Goal: Navigation & Orientation: Find specific page/section

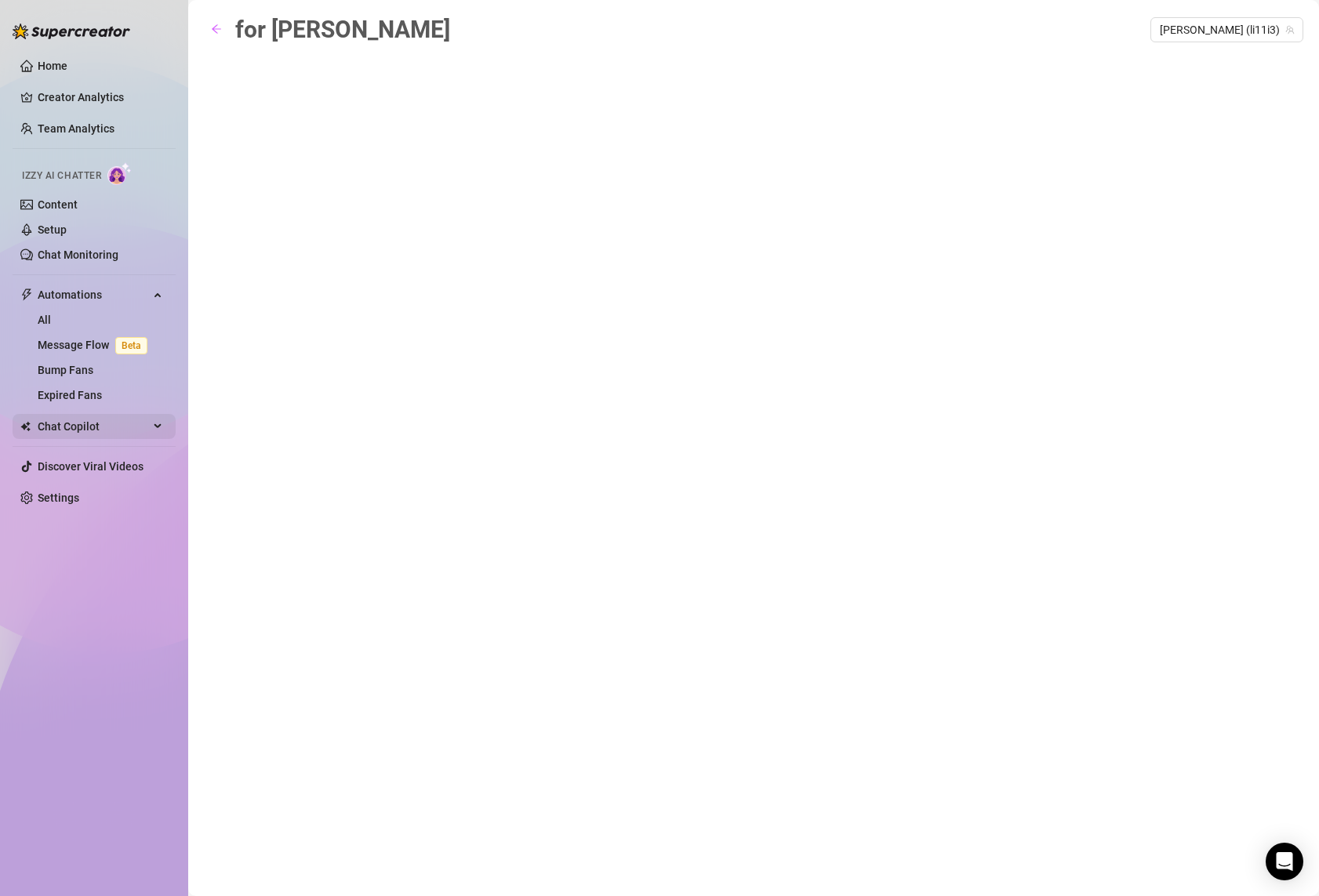
click at [105, 415] on span "Chat Copilot" at bounding box center [94, 427] width 111 height 25
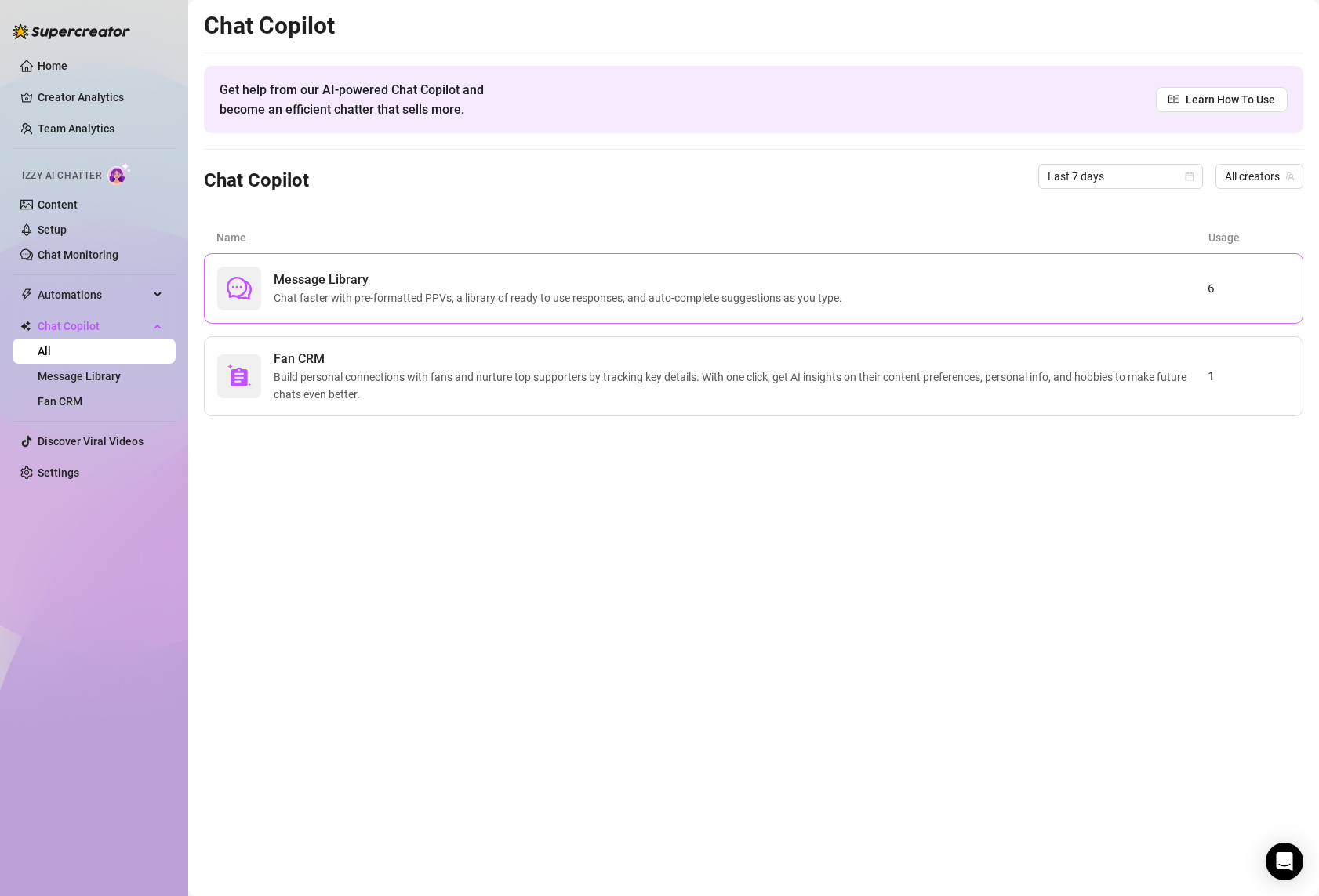
click at [421, 305] on span "Chat faster with pre-formatted PPVs, a library of ready to use responses, and a…" at bounding box center [560, 298] width 575 height 18
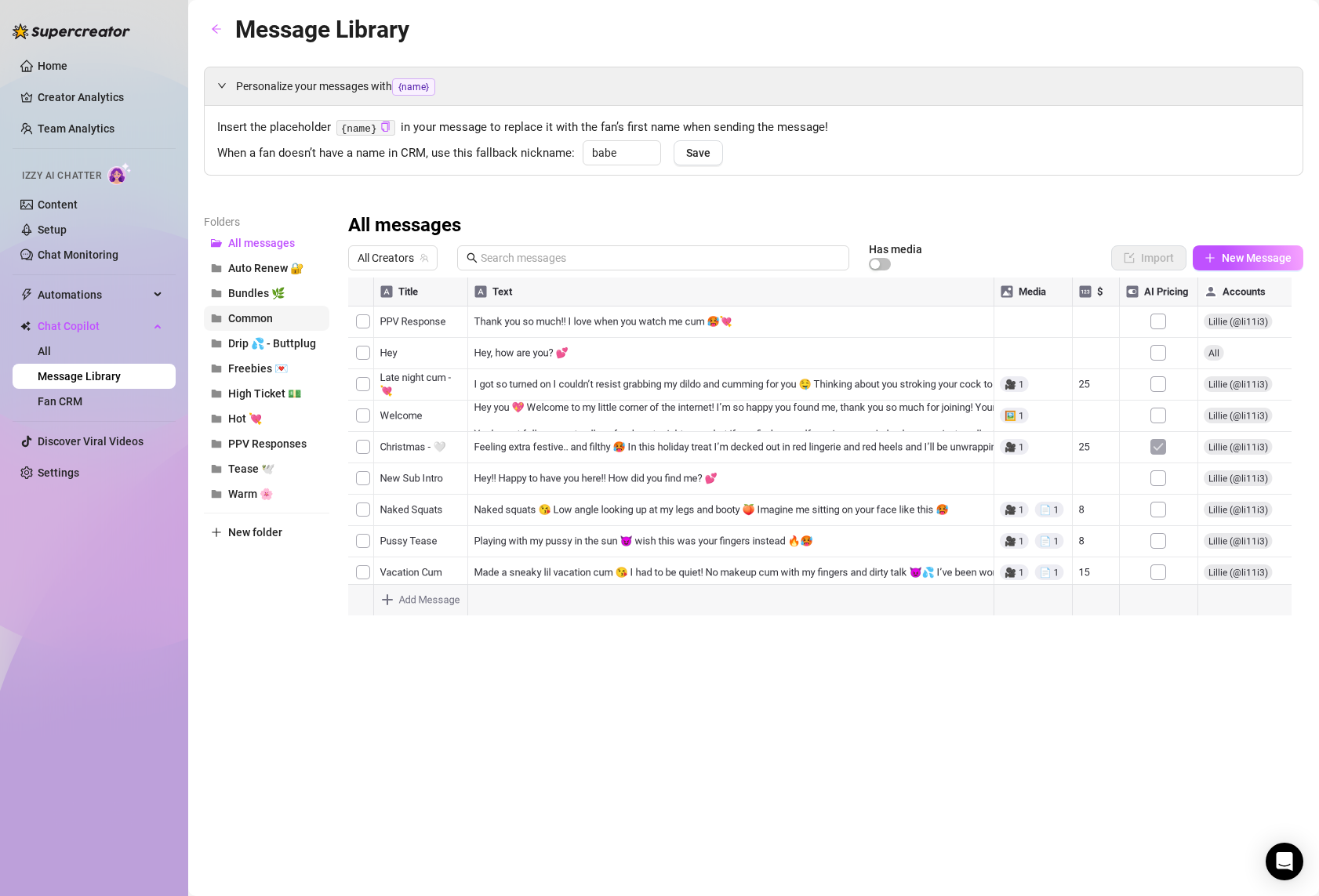
click at [252, 309] on button "Common" at bounding box center [267, 318] width 126 height 25
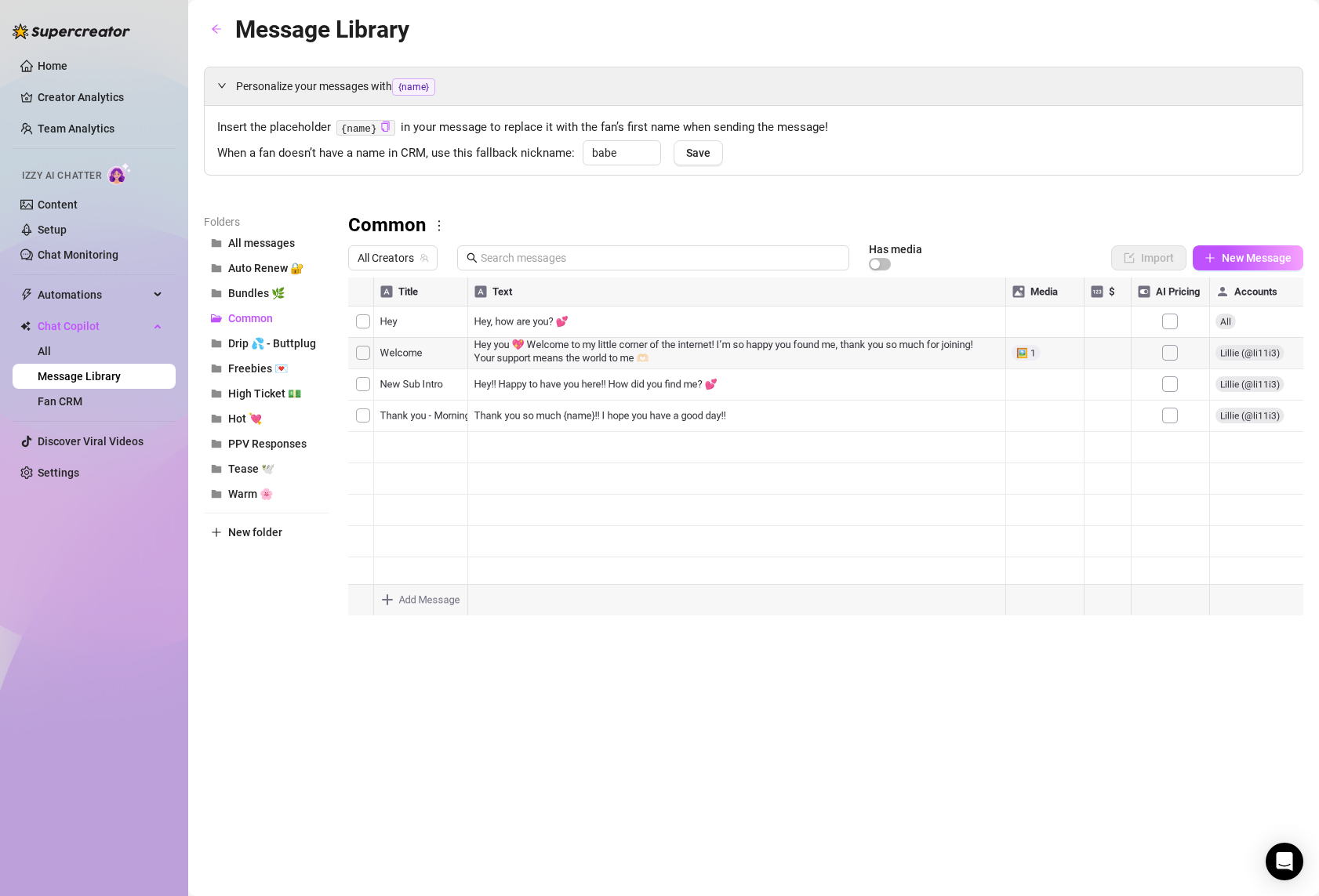
click at [614, 421] on div at bounding box center [826, 452] width 955 height 349
click at [614, 421] on div "Thank you so much {name}!! I hope you have a good day!! Thank you so much {name…" at bounding box center [737, 416] width 541 height 34
click at [366, 420] on div at bounding box center [826, 452] width 955 height 349
click at [1033, 212] on div "Personalize your messages with {name} Insert the placeholder {name} in your mes…" at bounding box center [754, 346] width 1099 height 560
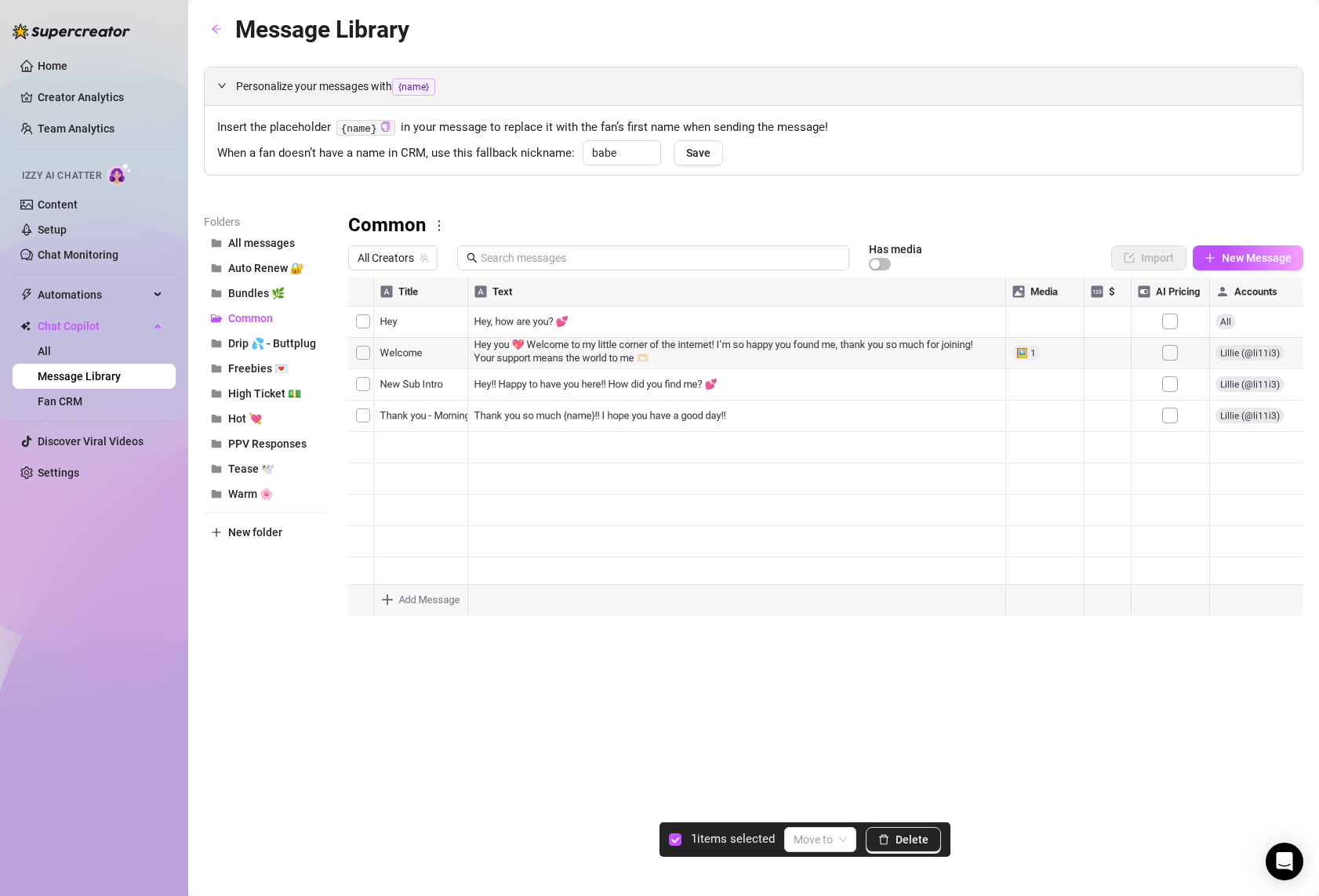
click at [413, 92] on span "{name}" at bounding box center [414, 87] width 43 height 18
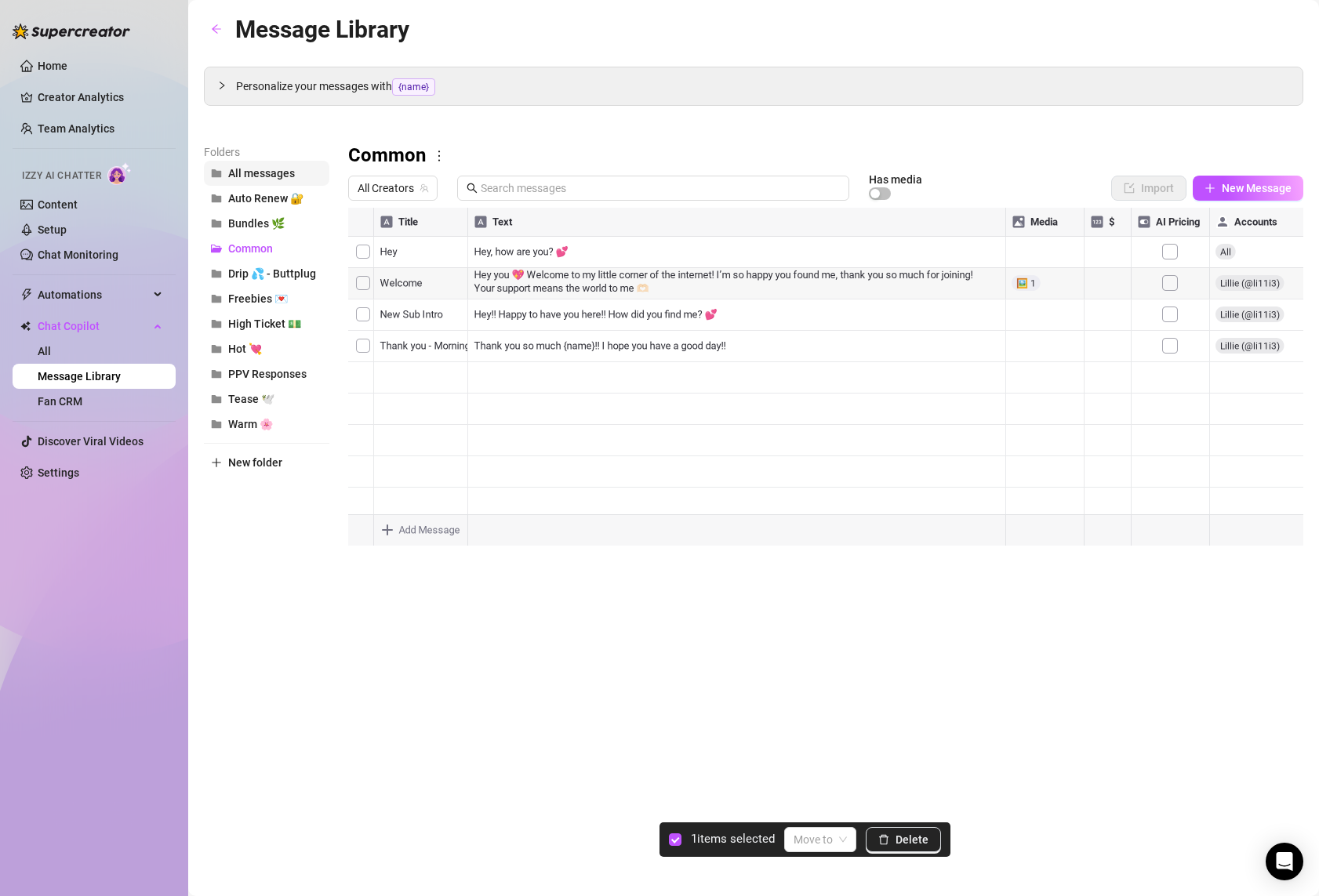
click at [268, 167] on span "All messages" at bounding box center [262, 173] width 66 height 13
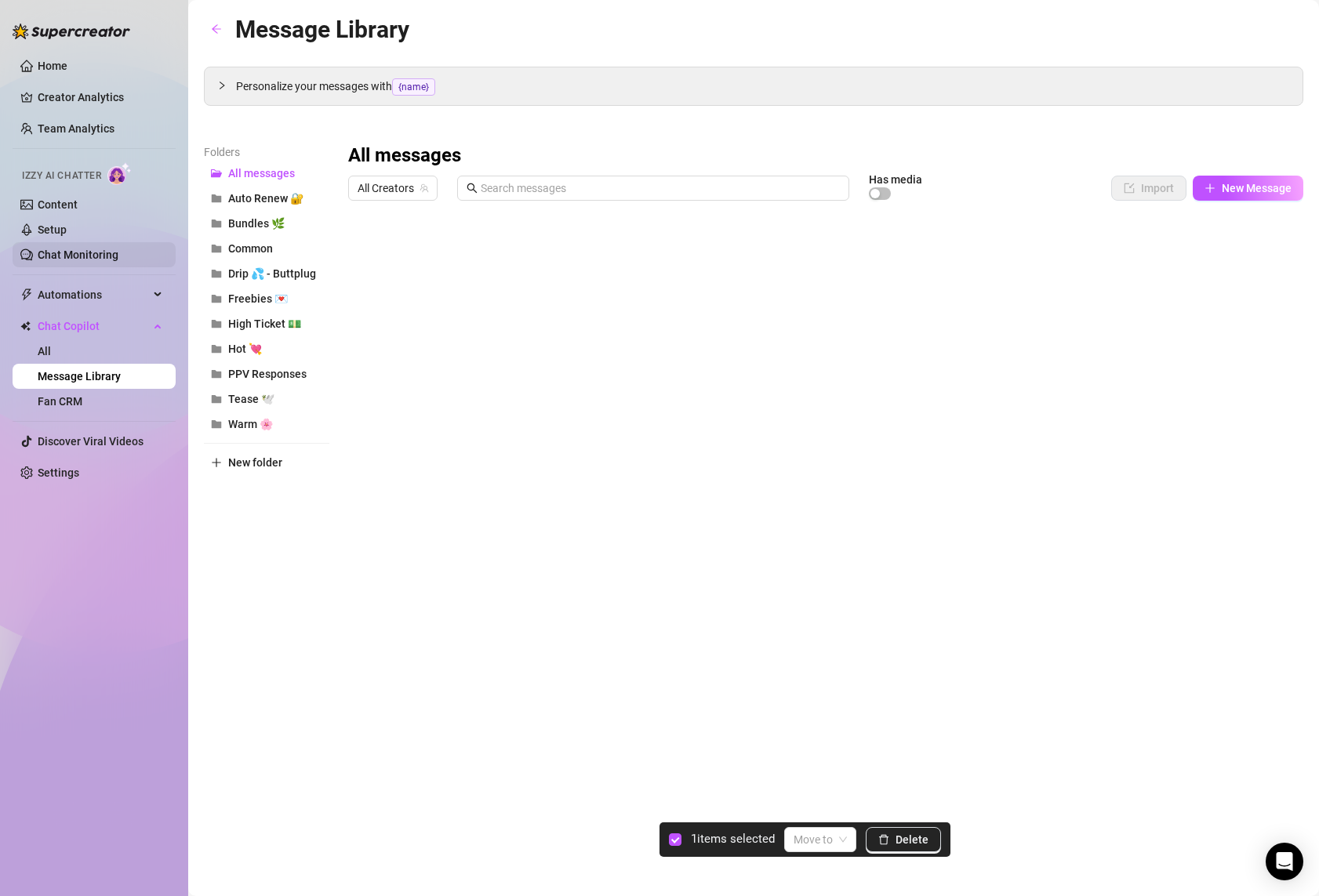
click at [84, 253] on link "Chat Monitoring" at bounding box center [78, 255] width 81 height 13
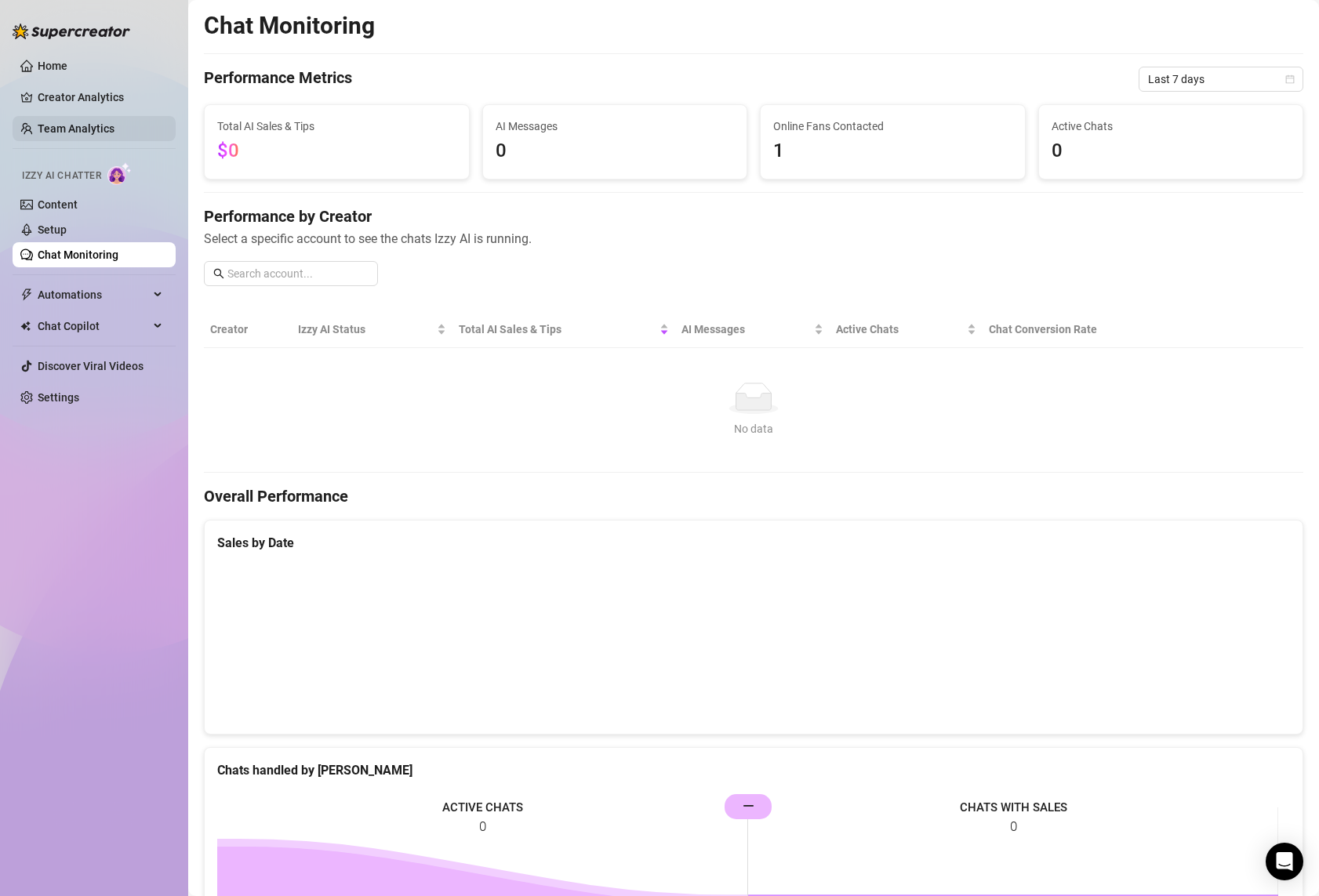
click at [73, 134] on link "Team Analytics" at bounding box center [76, 128] width 77 height 13
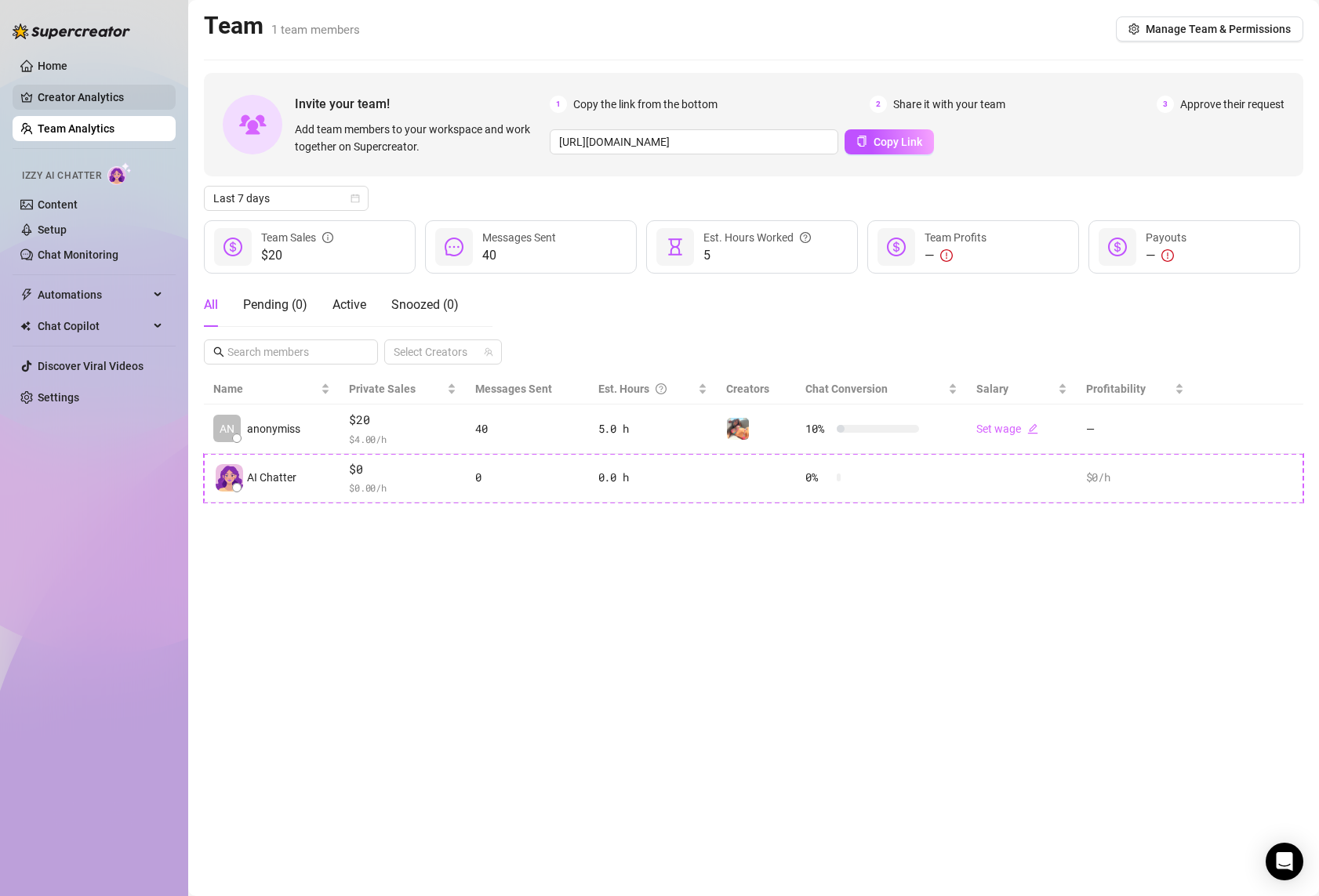
click at [105, 105] on link "Creator Analytics" at bounding box center [101, 98] width 126 height 25
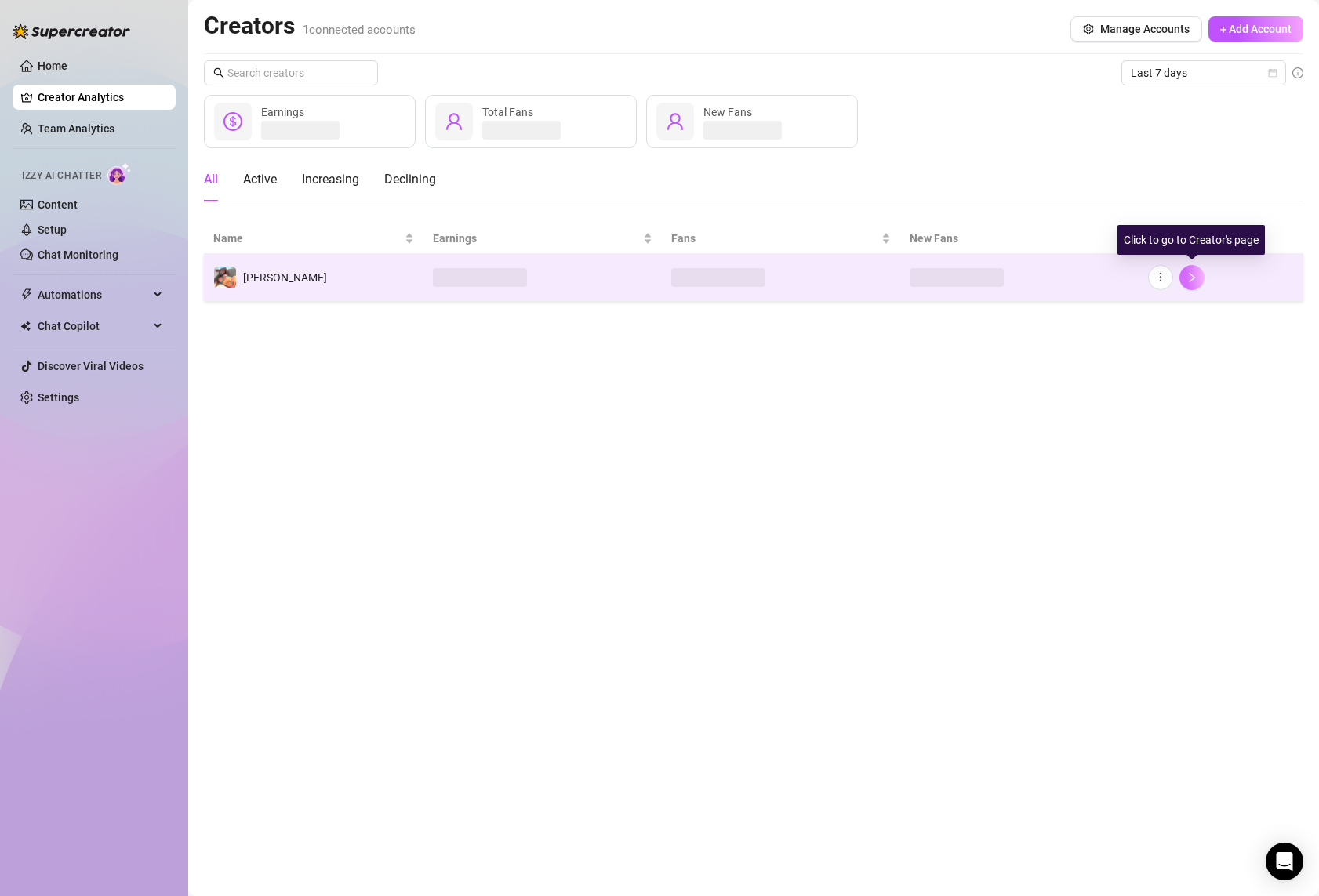
click at [1191, 277] on icon "right" at bounding box center [1191, 277] width 11 height 11
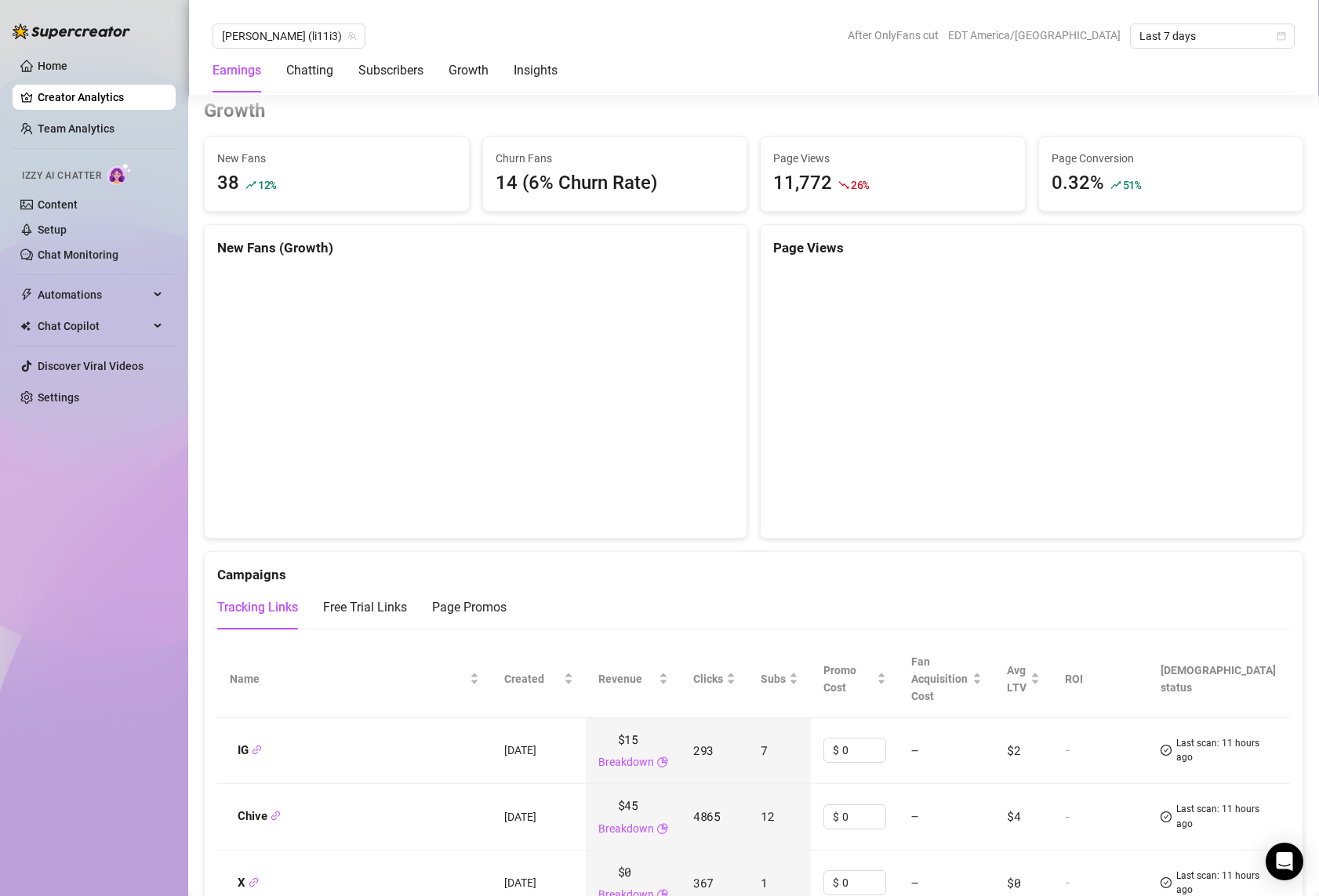
scroll to position [1385, 0]
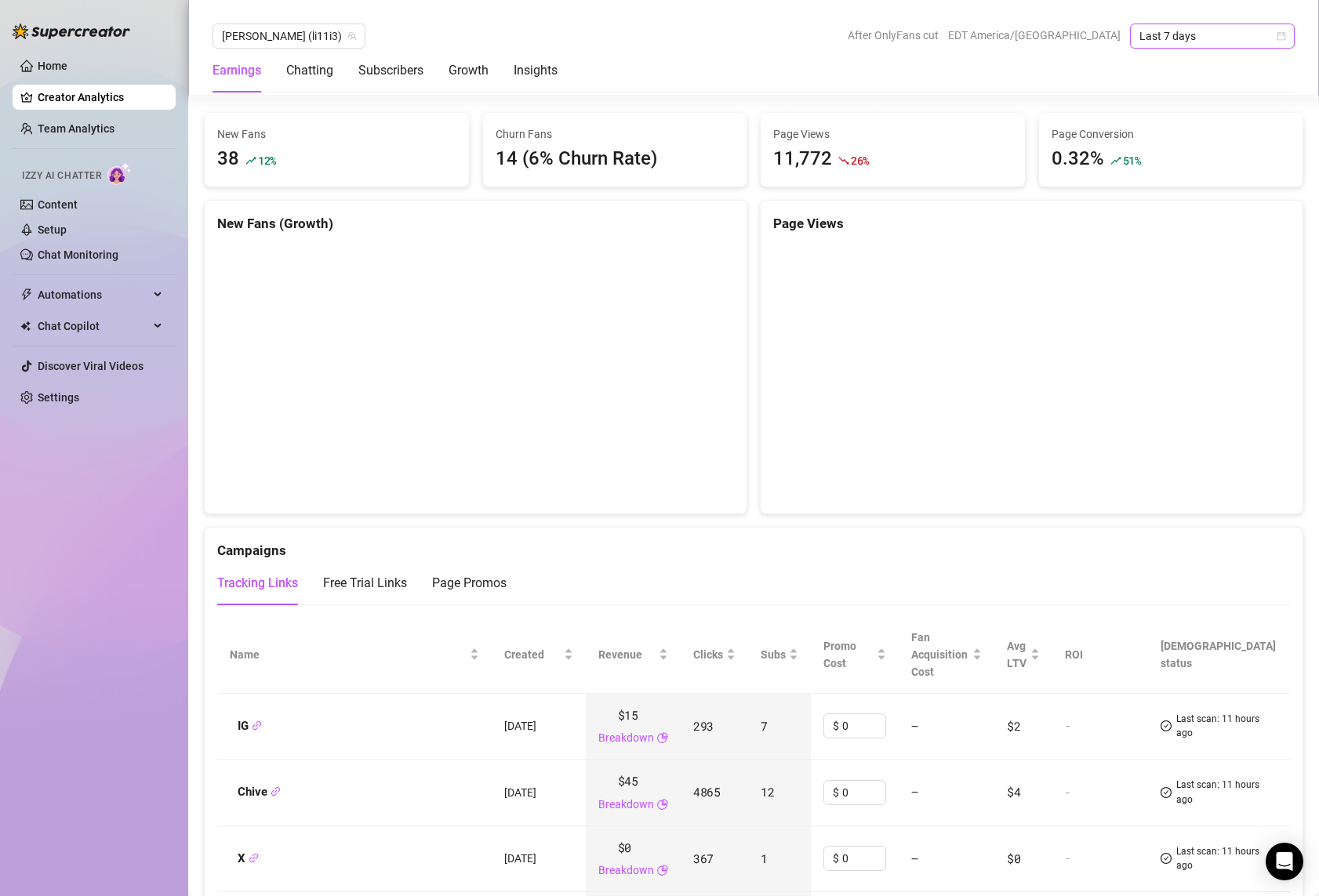
click at [1187, 43] on span "Last 7 days" at bounding box center [1212, 36] width 145 height 23
click at [1194, 109] on div "Last 30 days" at bounding box center [1212, 118] width 140 height 18
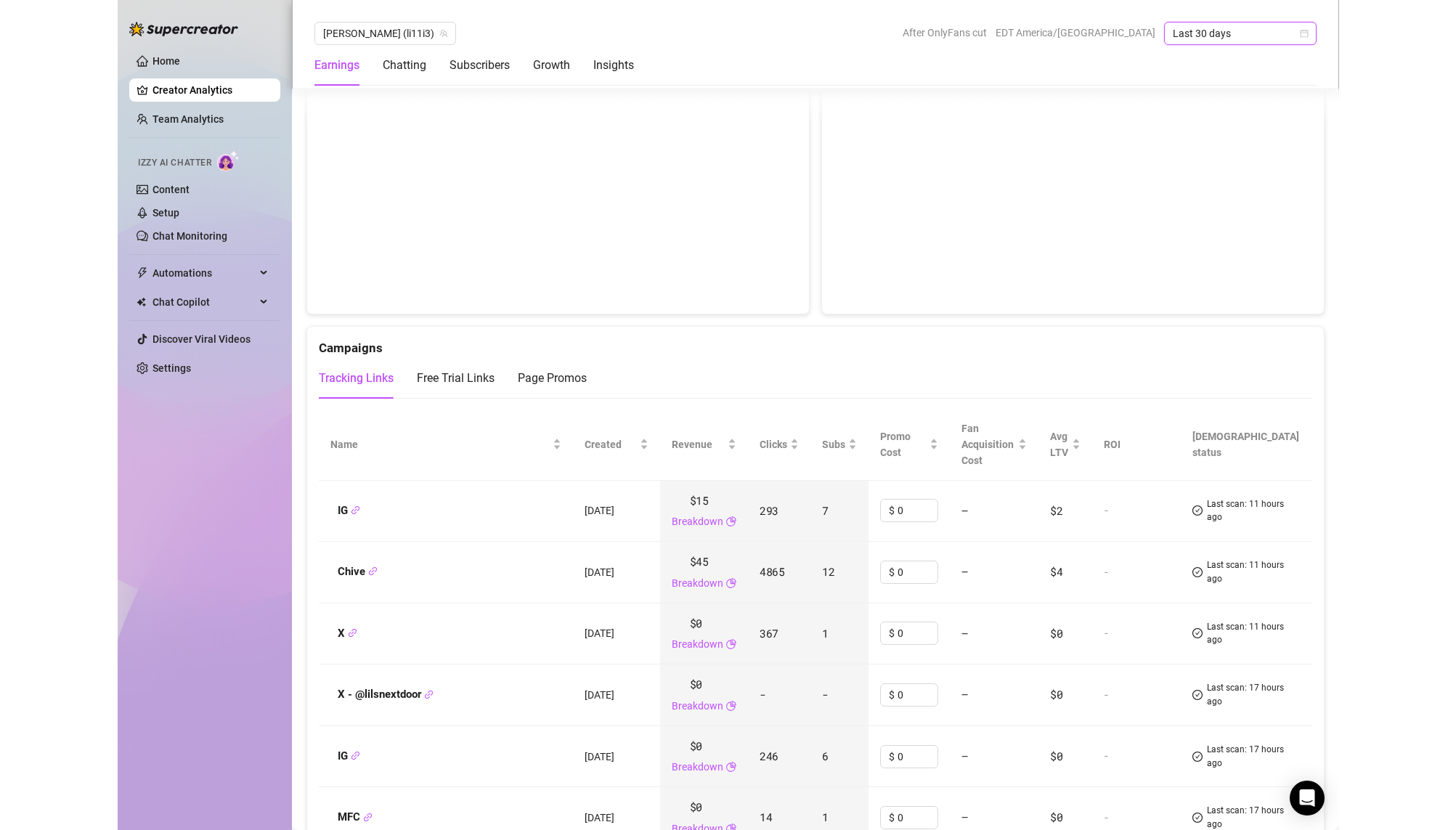
scroll to position [1459, 0]
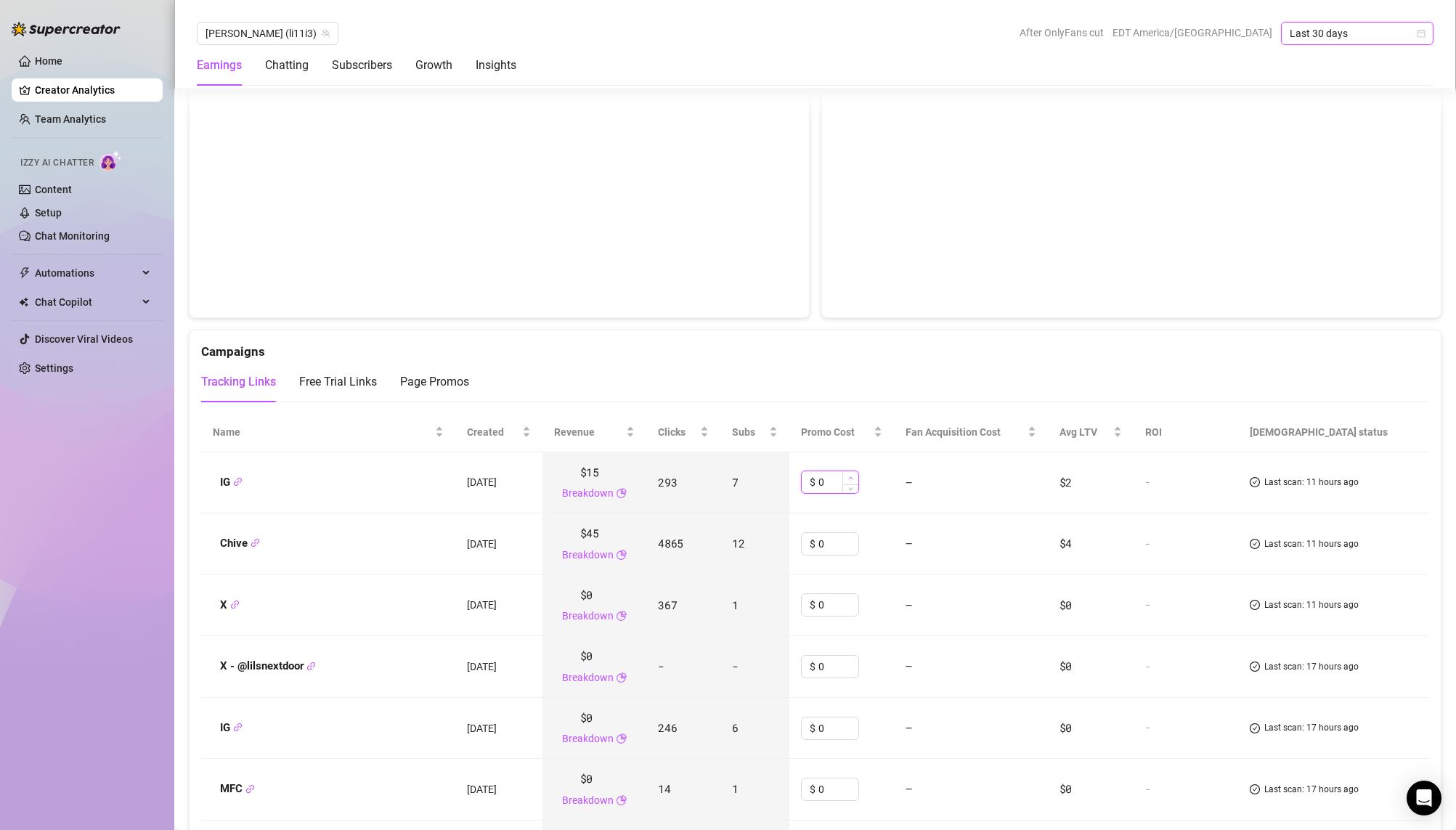
click at [857, 475] on span "Increase Value" at bounding box center [850, 477] width 16 height 13
click at [862, 384] on div "Tracking Links Free Trial Links Page Promos" at bounding box center [815, 382] width 1227 height 41
click at [853, 488] on icon "down" at bounding box center [850, 487] width 5 height 5
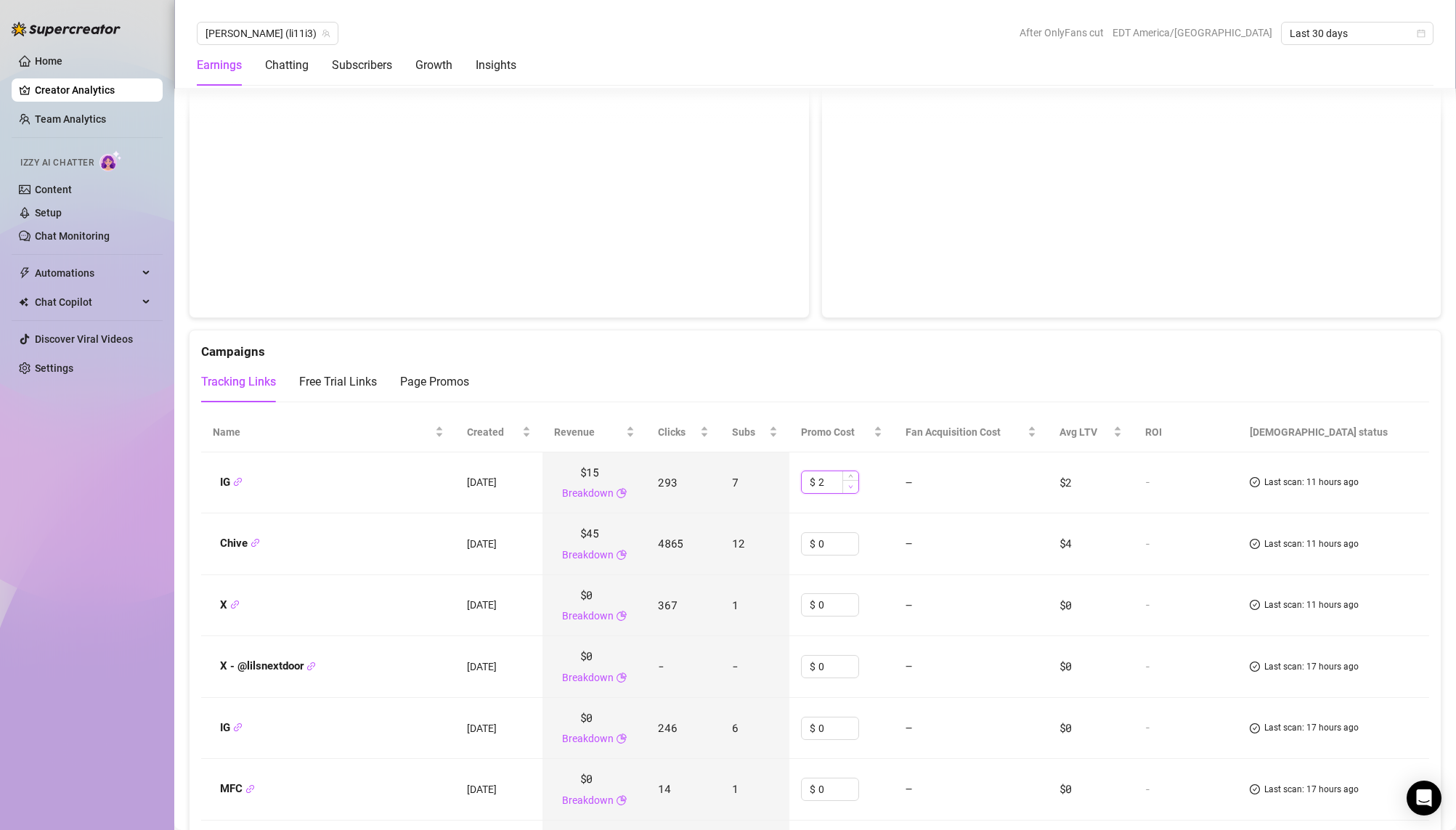
click at [853, 488] on icon "down" at bounding box center [850, 487] width 5 height 5
type input "0"
click at [888, 344] on div "Campaigns" at bounding box center [815, 346] width 1227 height 32
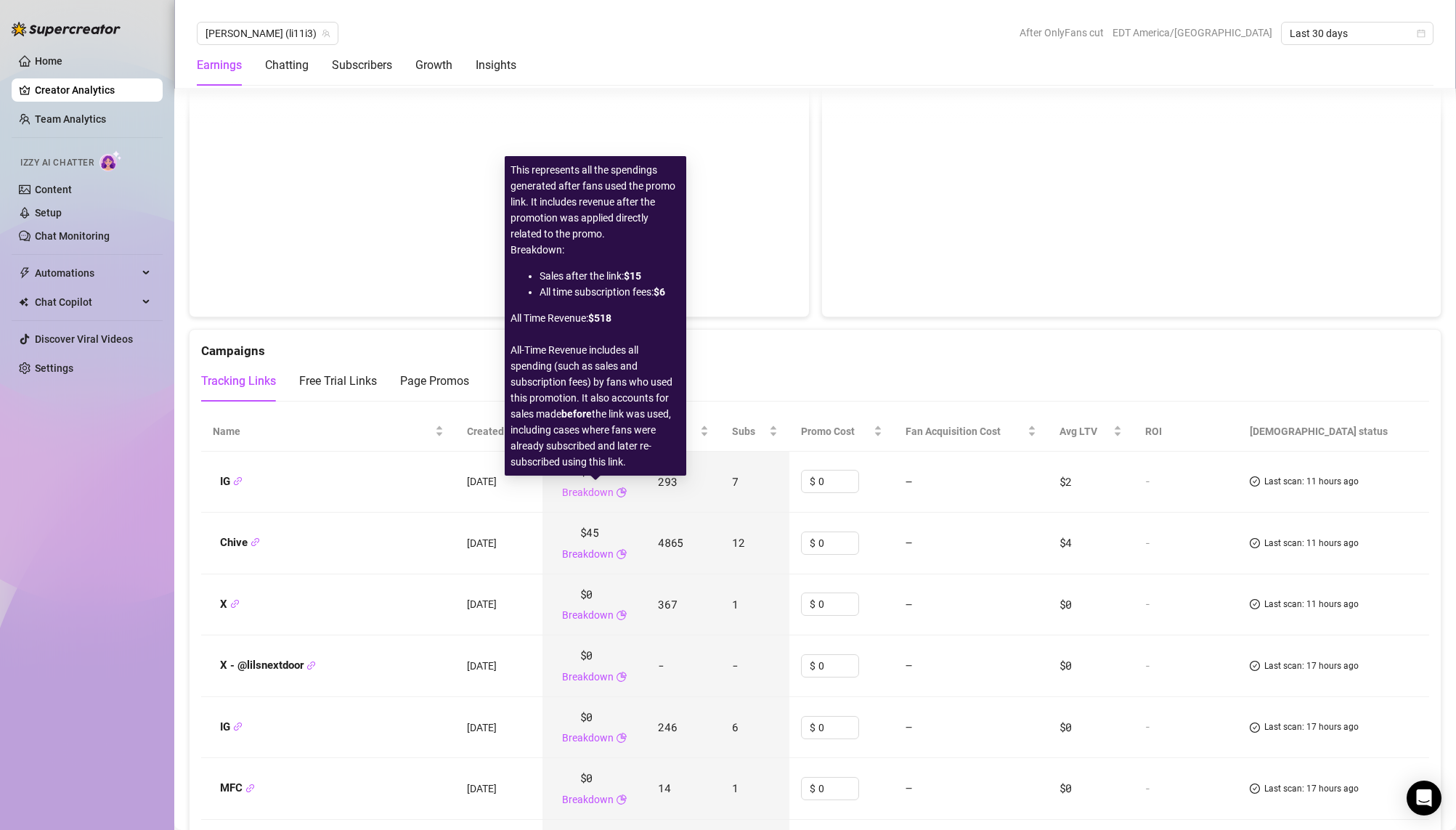
click at [606, 495] on link "Breakdown" at bounding box center [587, 493] width 52 height 16
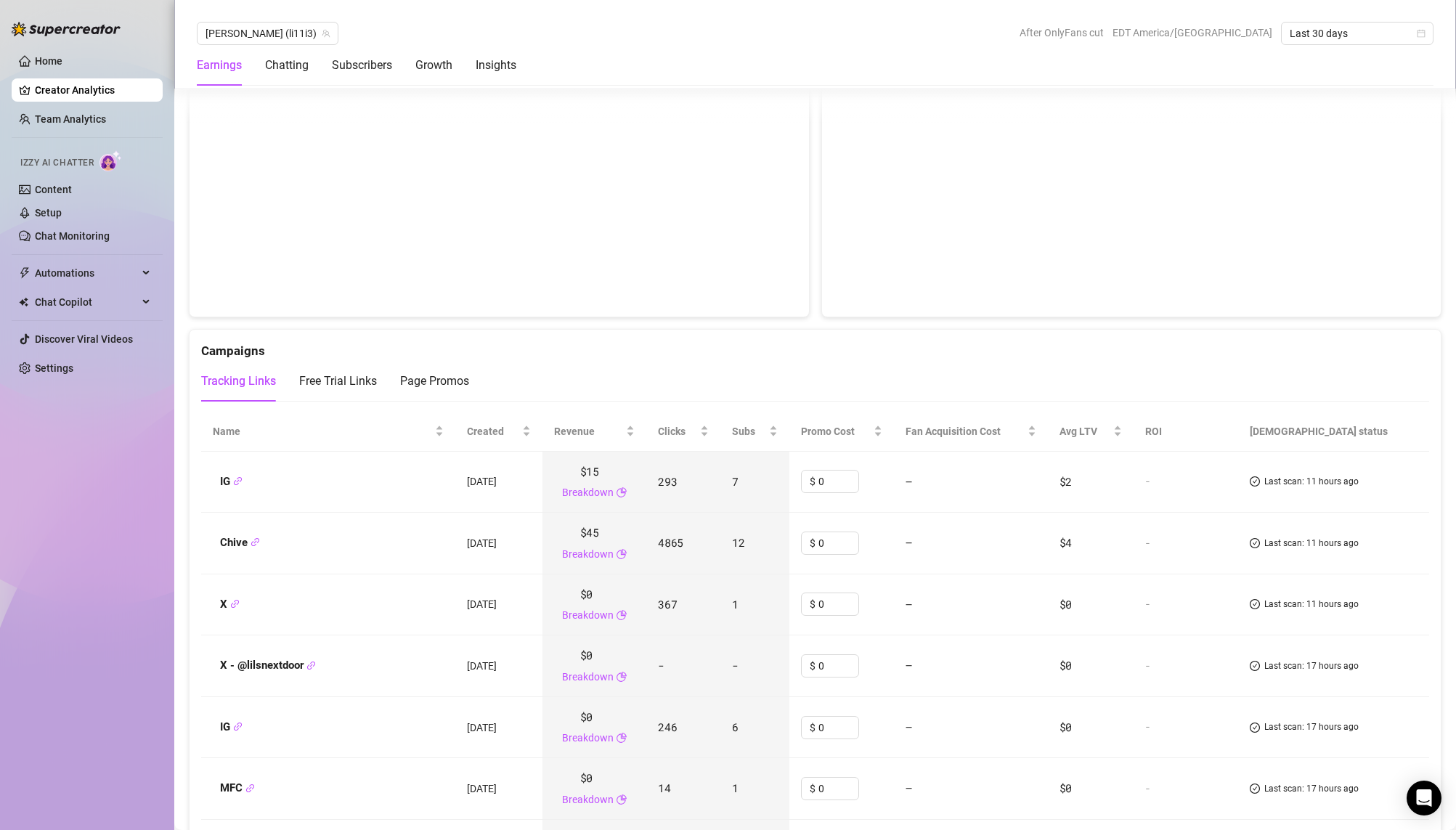
click at [670, 486] on span "293" at bounding box center [667, 482] width 19 height 14
click at [744, 542] on span "12" at bounding box center [738, 542] width 13 height 14
click at [738, 608] on span "1" at bounding box center [735, 604] width 6 height 14
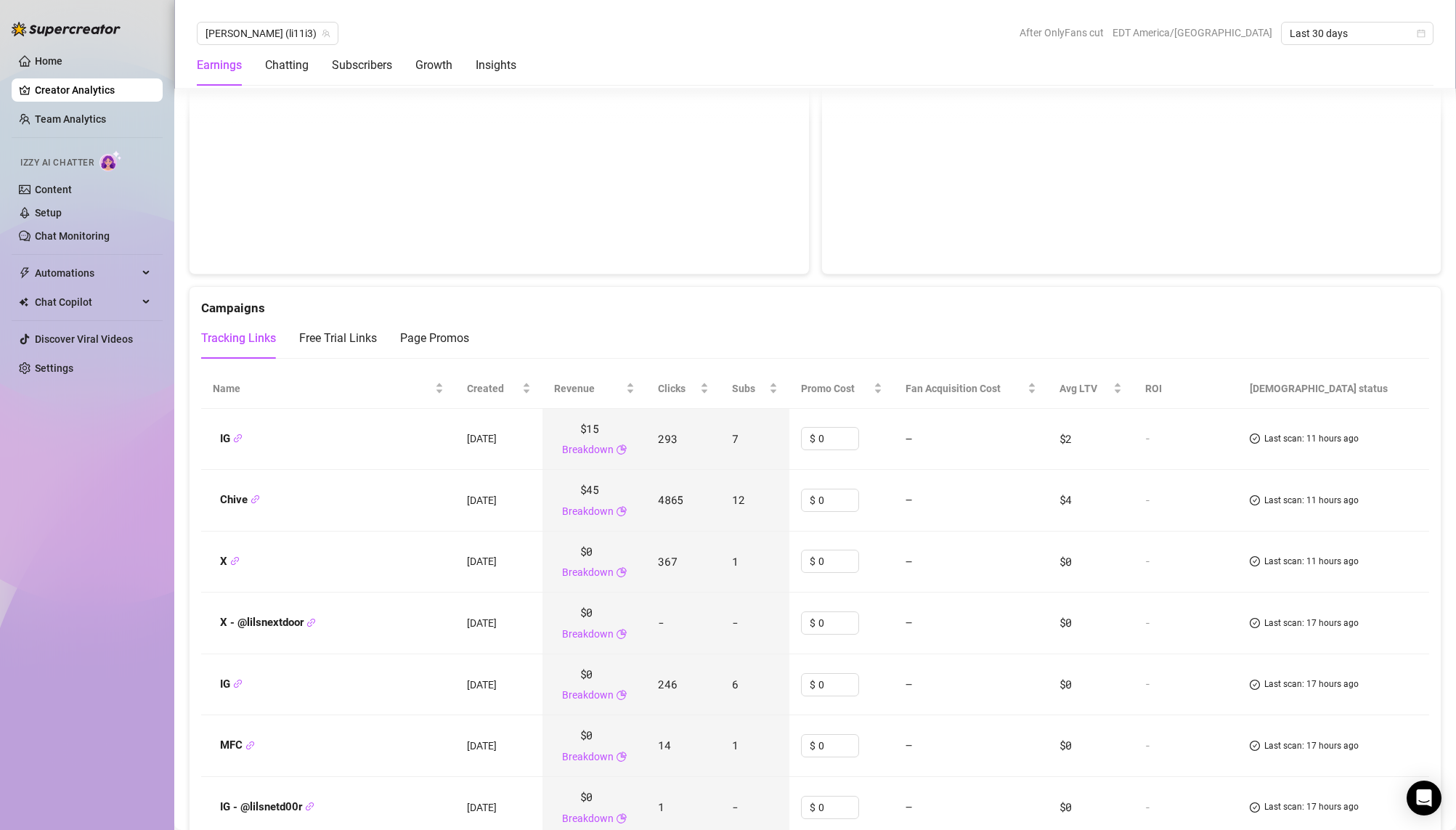
scroll to position [1533, 0]
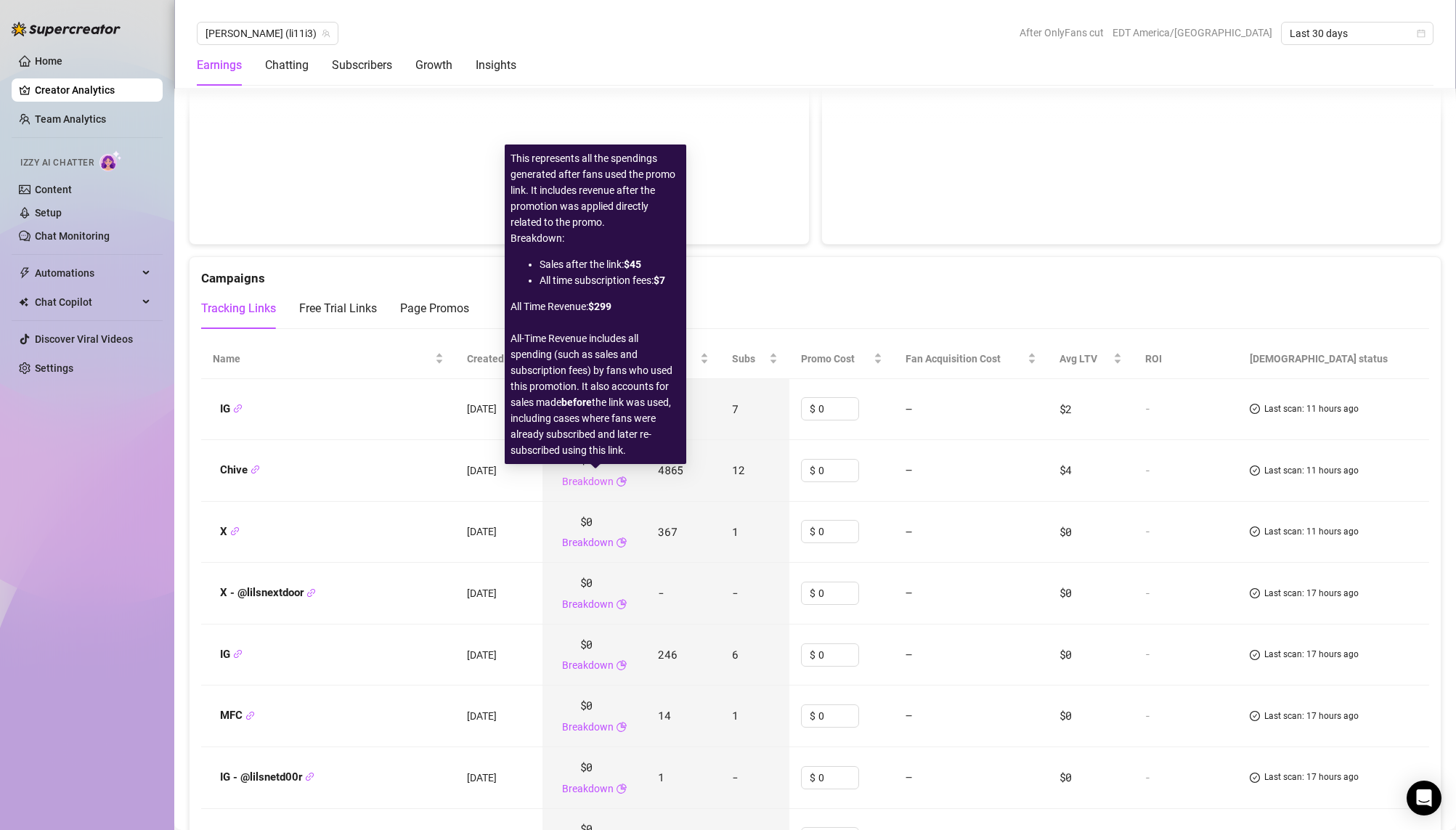
click at [606, 482] on link "Breakdown" at bounding box center [587, 482] width 52 height 16
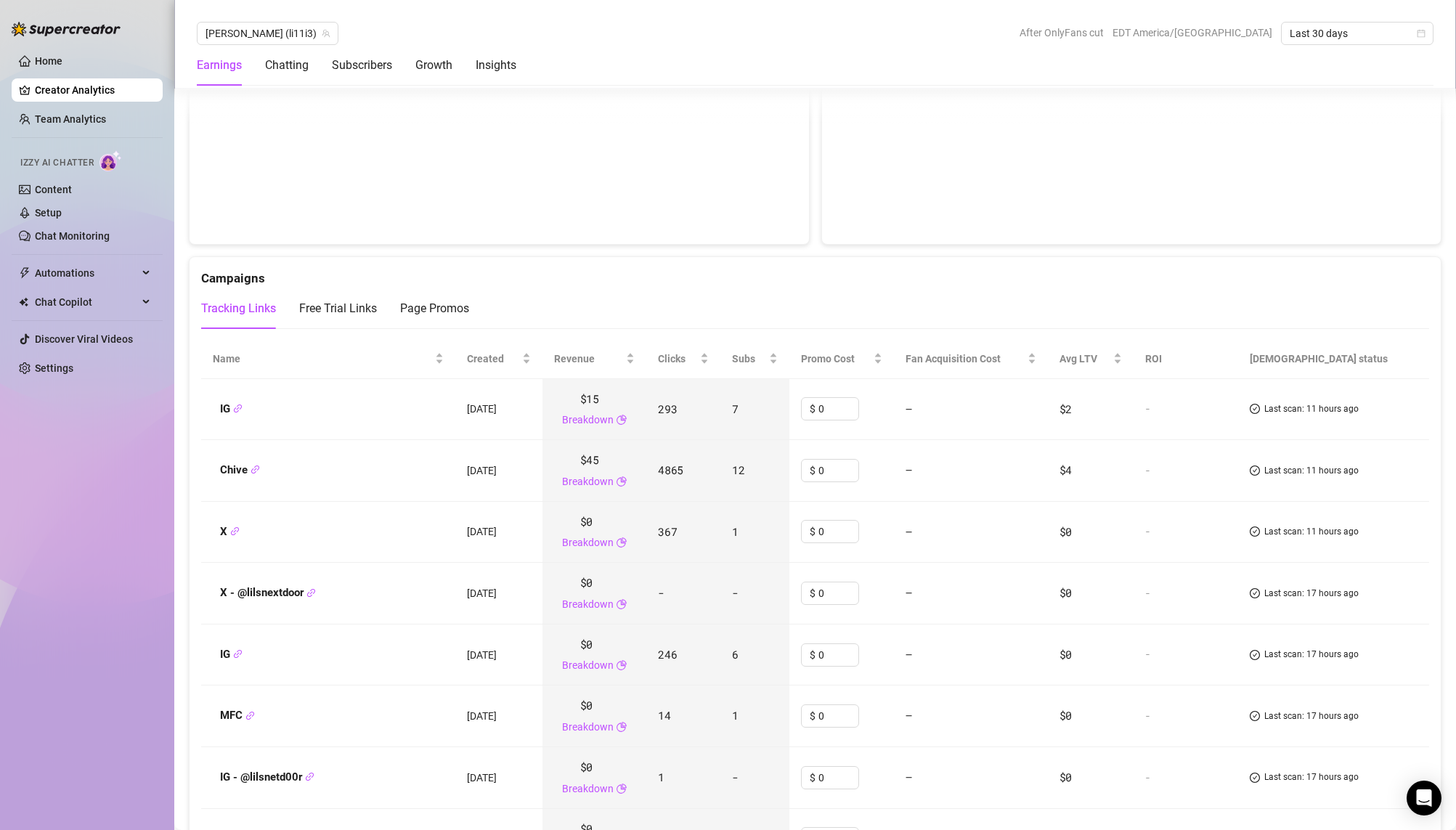
click at [726, 294] on div "Tracking Links Free Trial Links Page Promos" at bounding box center [815, 308] width 1227 height 41
click at [788, 294] on div "Tracking Links Free Trial Links Page Promos" at bounding box center [815, 308] width 1227 height 41
click at [687, 297] on div "Tracking Links Free Trial Links Page Promos" at bounding box center [815, 308] width 1227 height 41
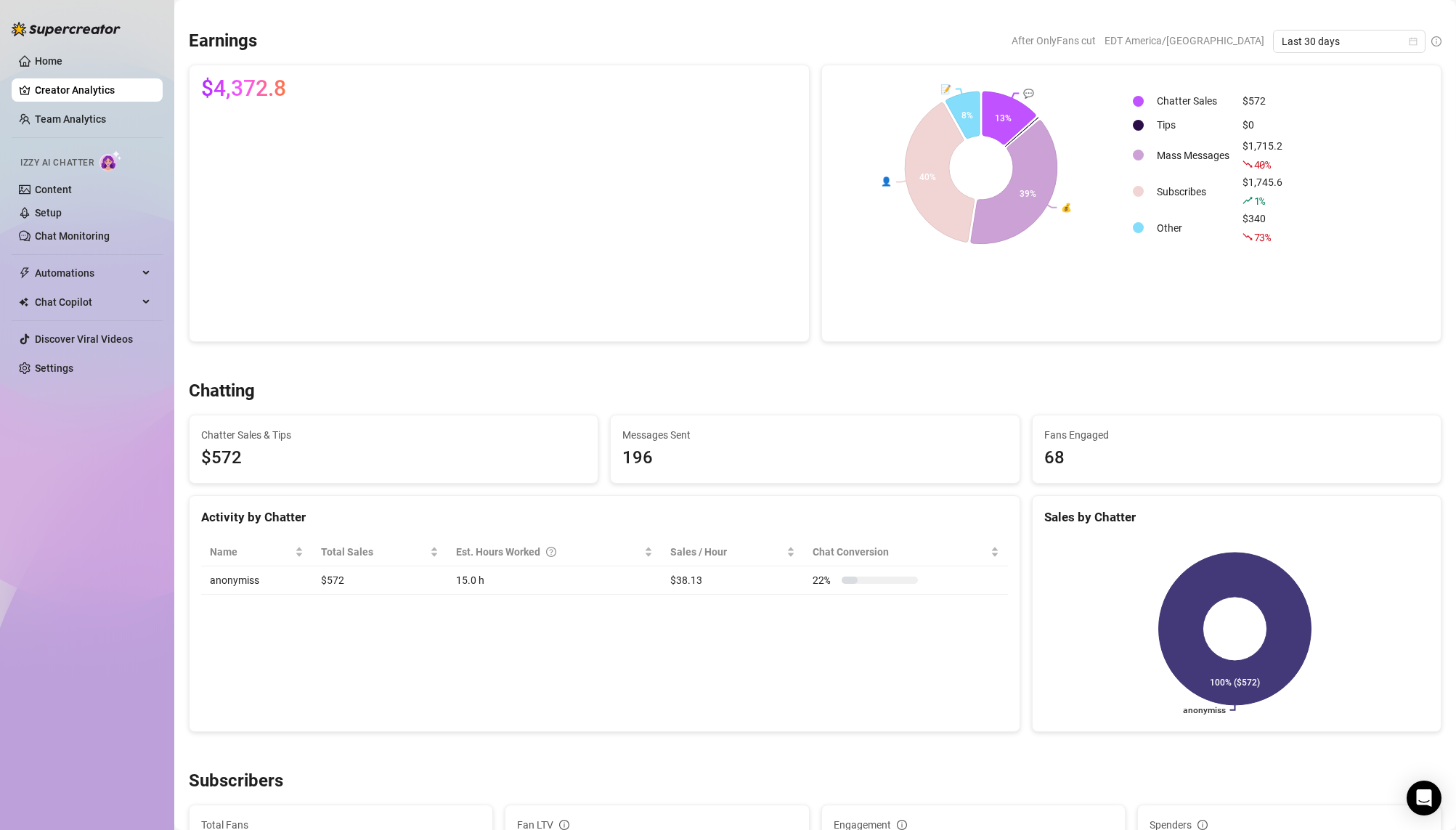
scroll to position [0, 0]
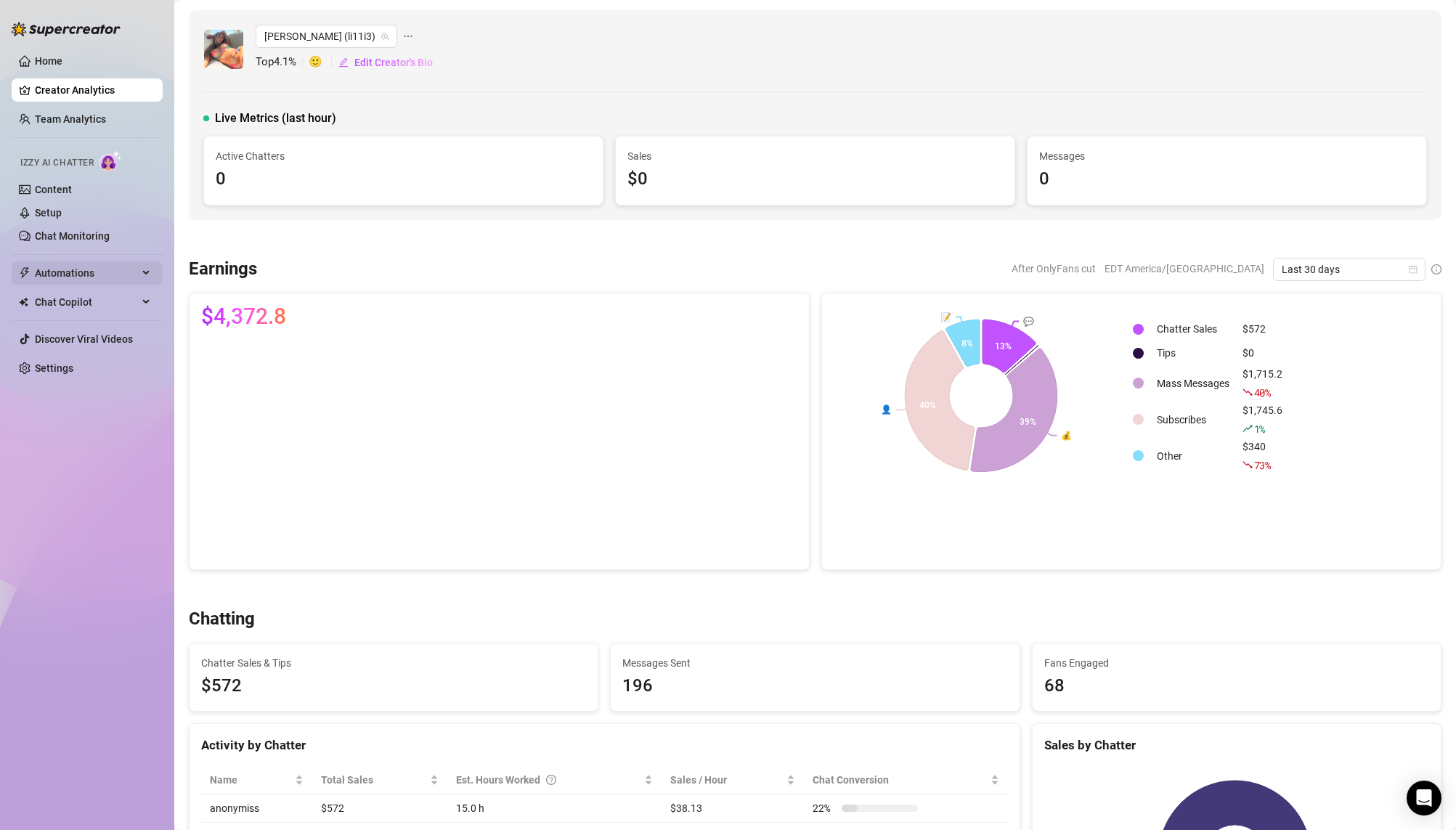
click at [127, 273] on span "Automations" at bounding box center [87, 273] width 103 height 24
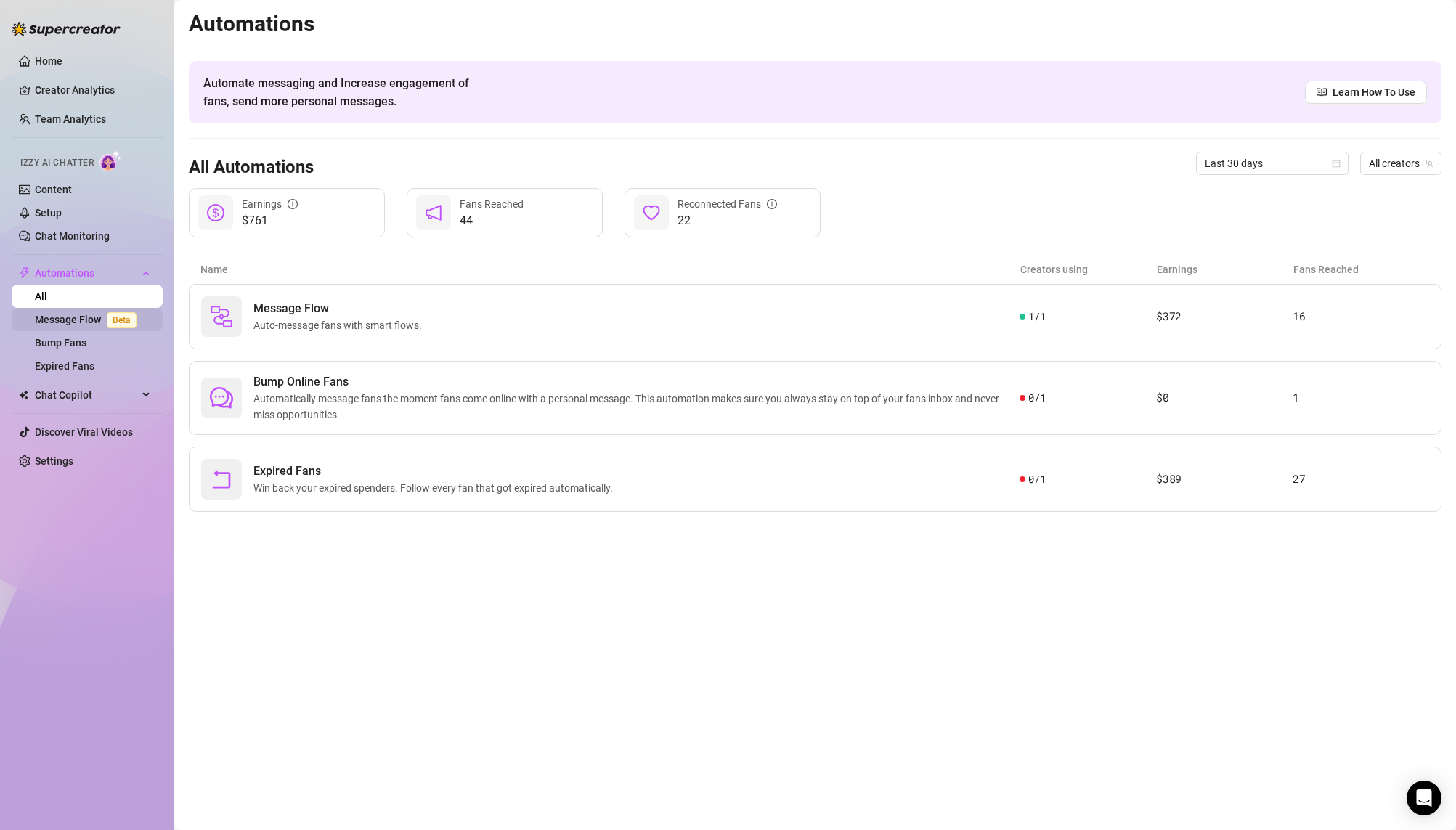
click at [82, 314] on link "Message Flow Beta" at bounding box center [89, 319] width 108 height 12
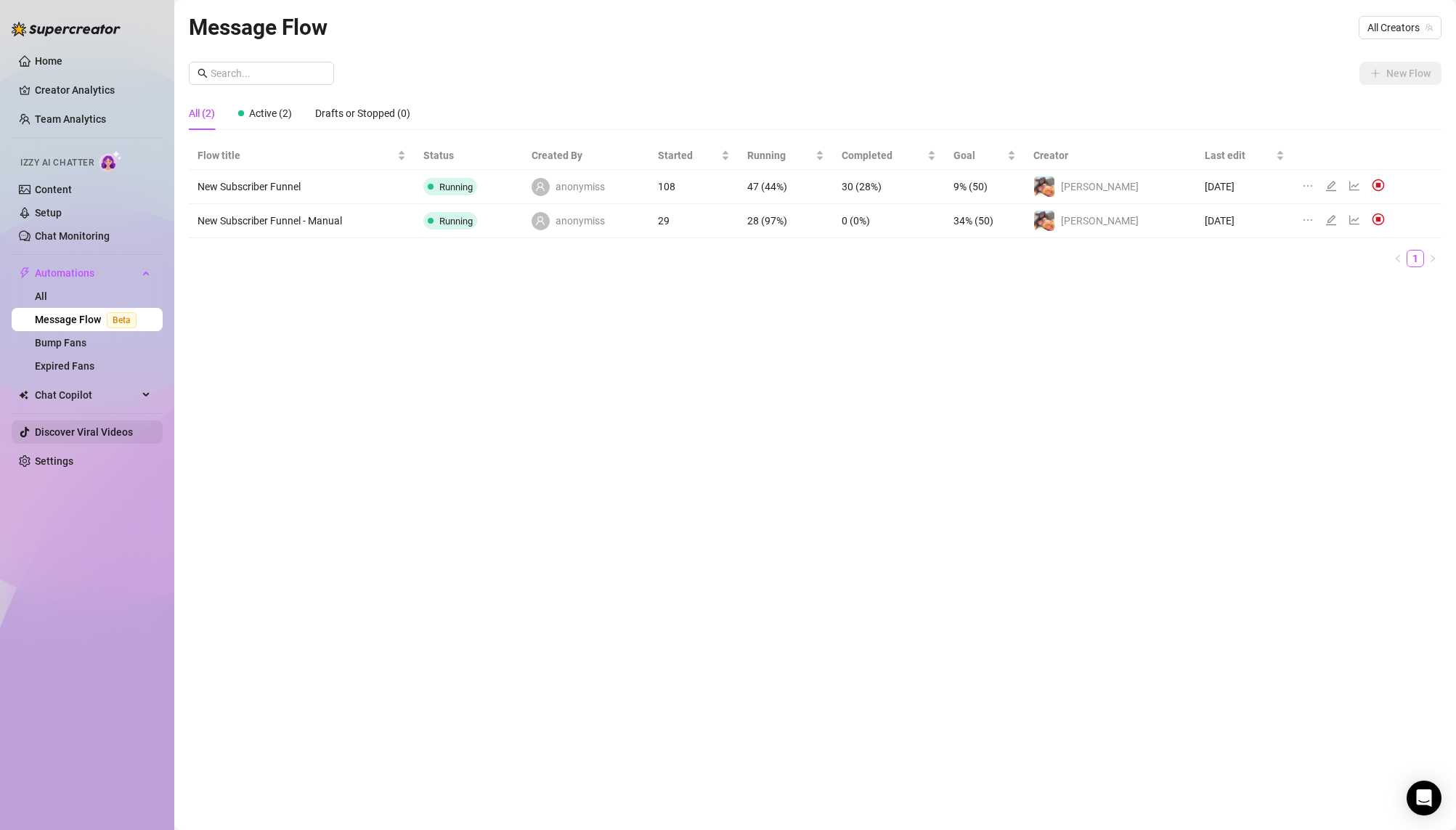
click at [87, 430] on link "Discover Viral Videos" at bounding box center [84, 432] width 98 height 12
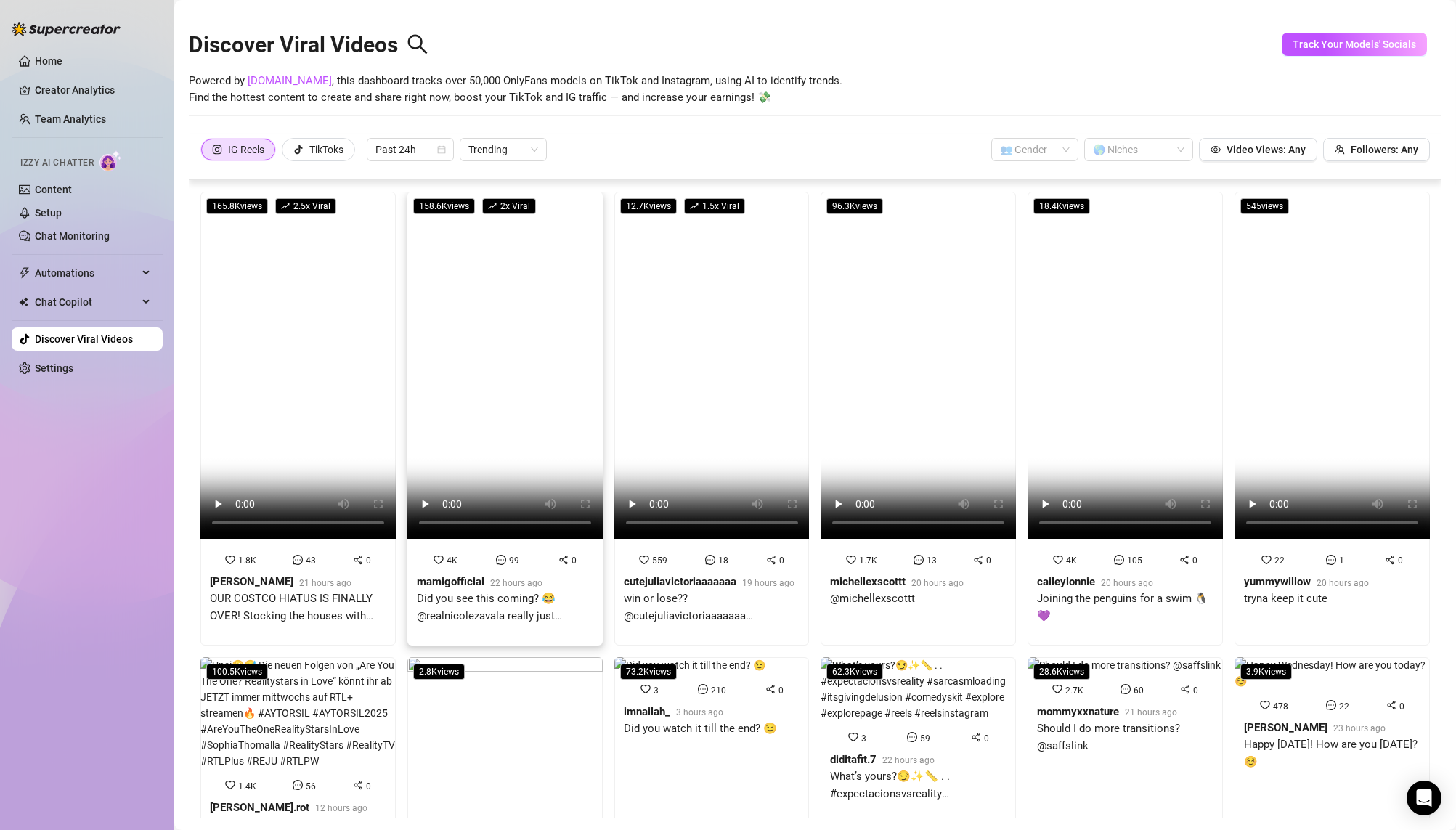
click at [568, 397] on video at bounding box center [505, 365] width 195 height 347
click at [55, 67] on link "Home" at bounding box center [49, 61] width 28 height 12
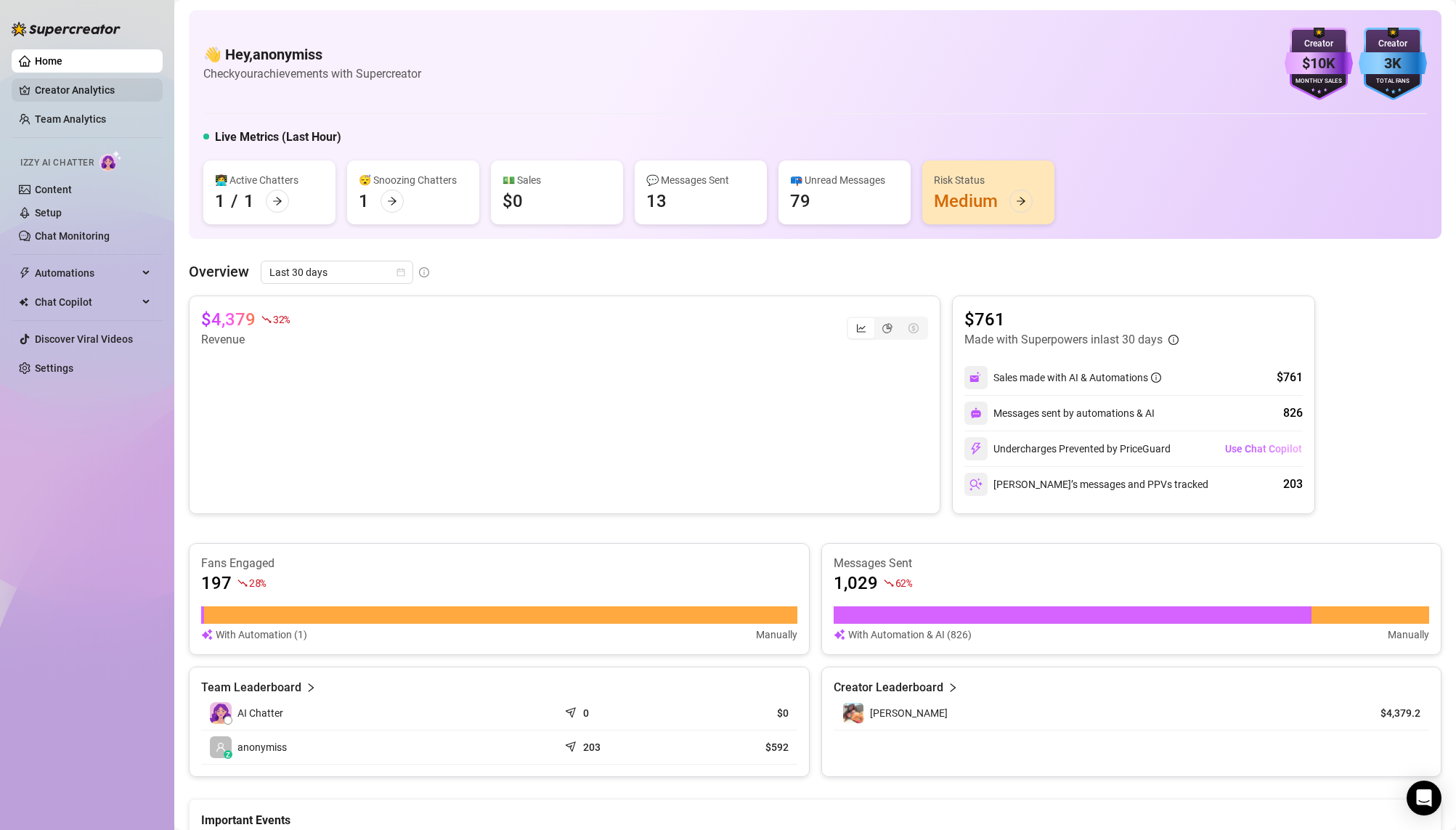
click at [58, 90] on link "Creator Analytics" at bounding box center [93, 90] width 117 height 24
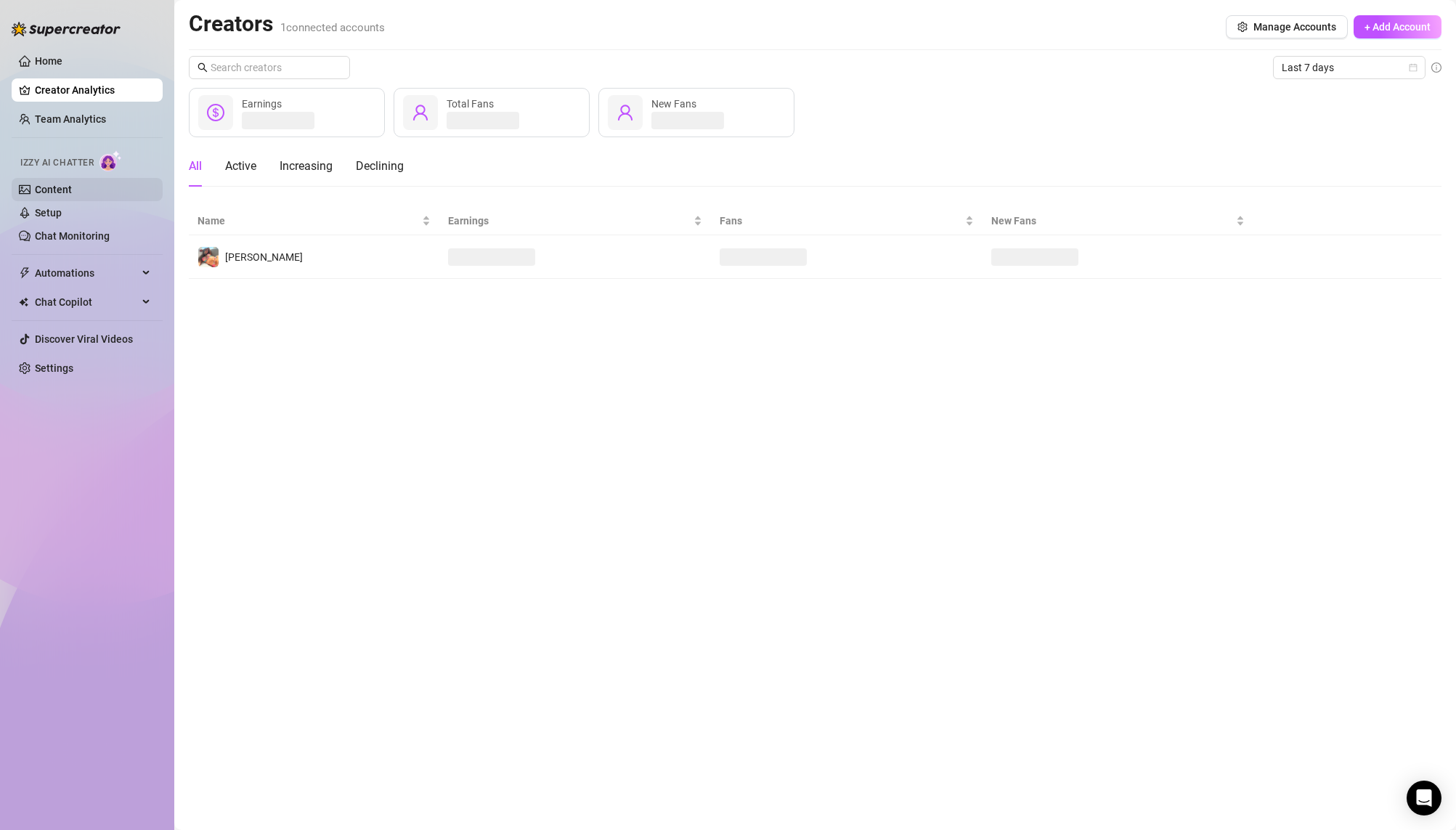
click at [72, 193] on link "Content" at bounding box center [53, 189] width 37 height 12
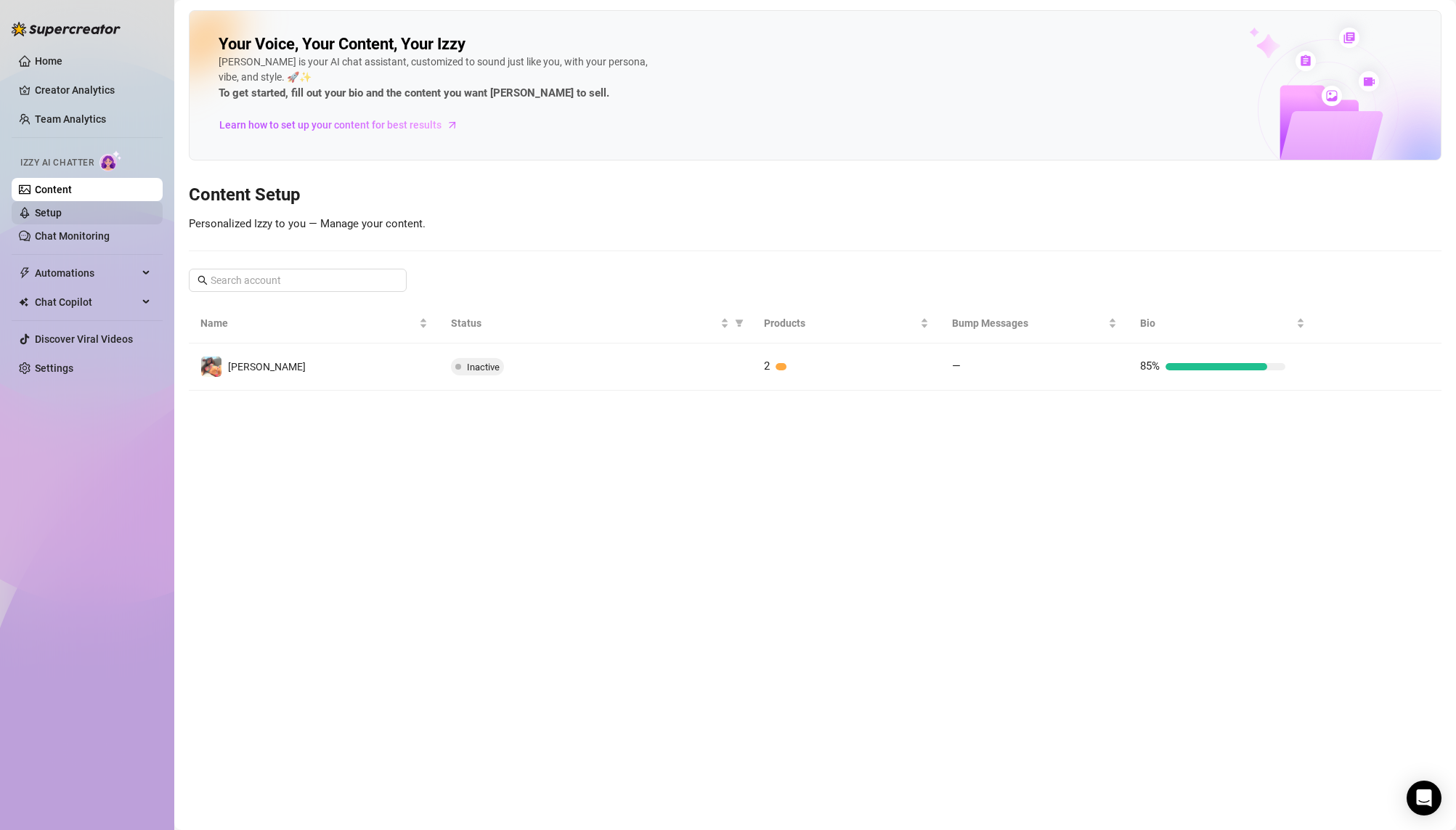
click at [61, 218] on link "Setup" at bounding box center [49, 212] width 27 height 12
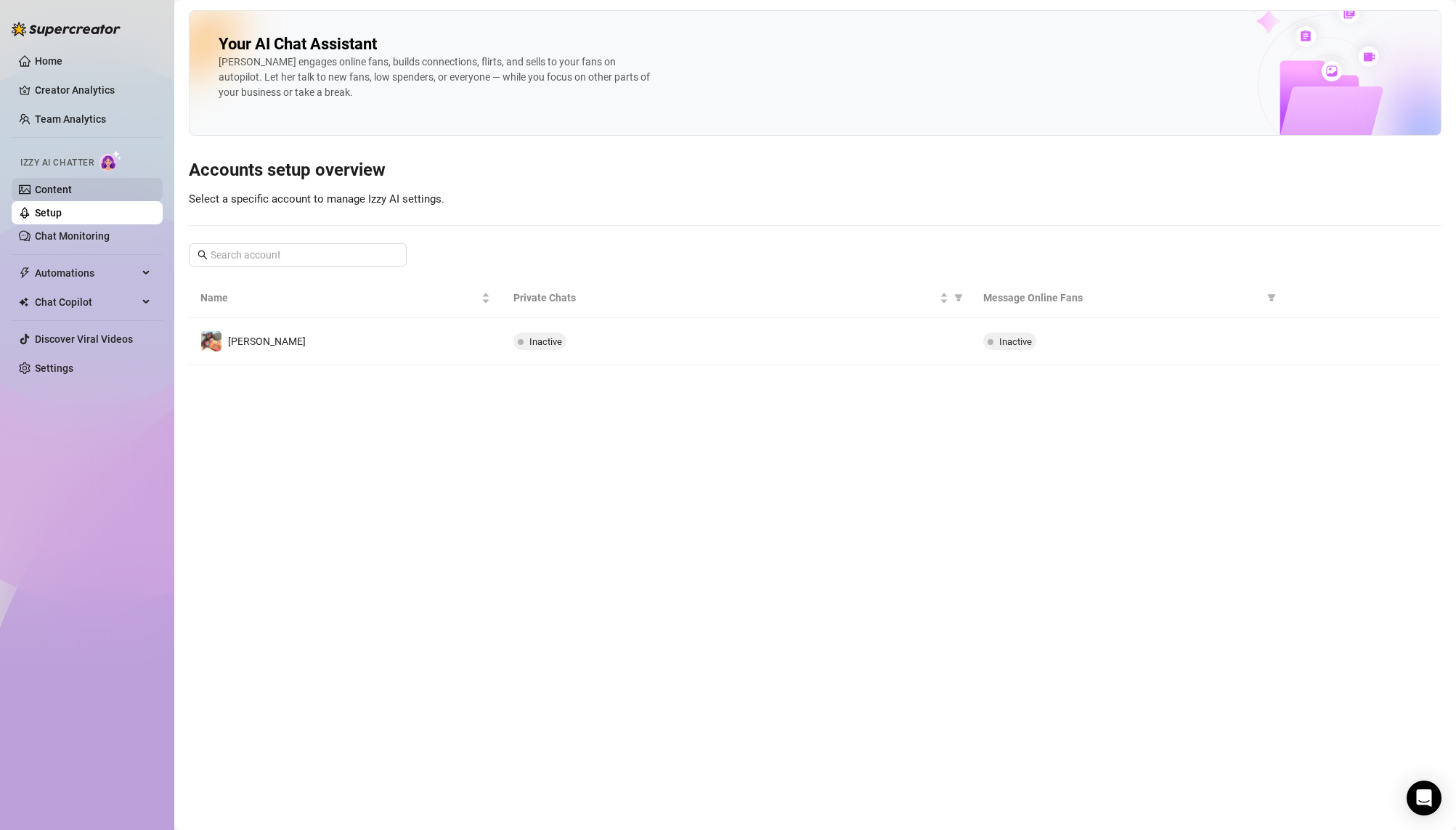
click at [72, 195] on link "Content" at bounding box center [53, 189] width 37 height 12
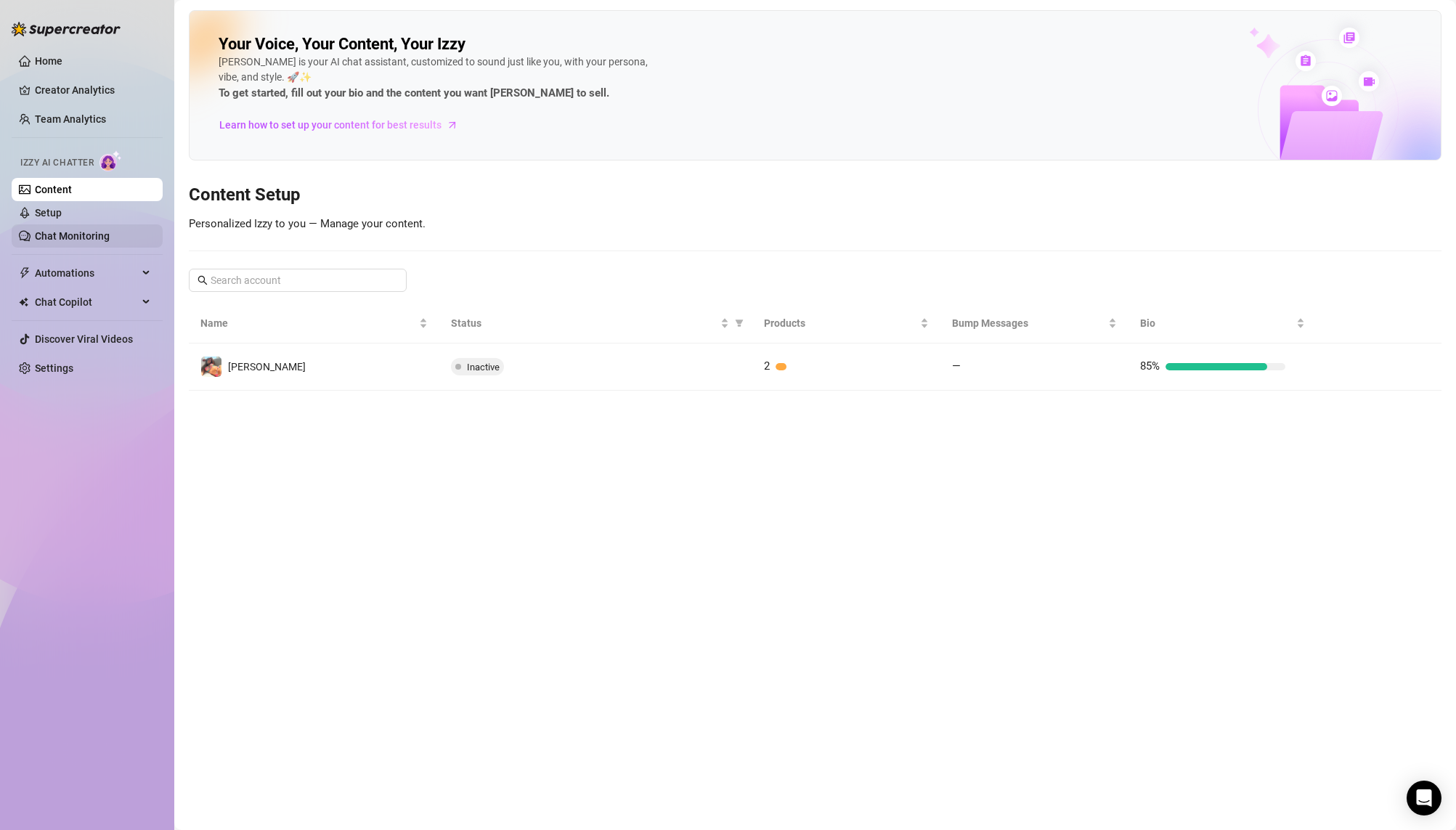
click at [74, 242] on link "Chat Monitoring" at bounding box center [72, 236] width 75 height 12
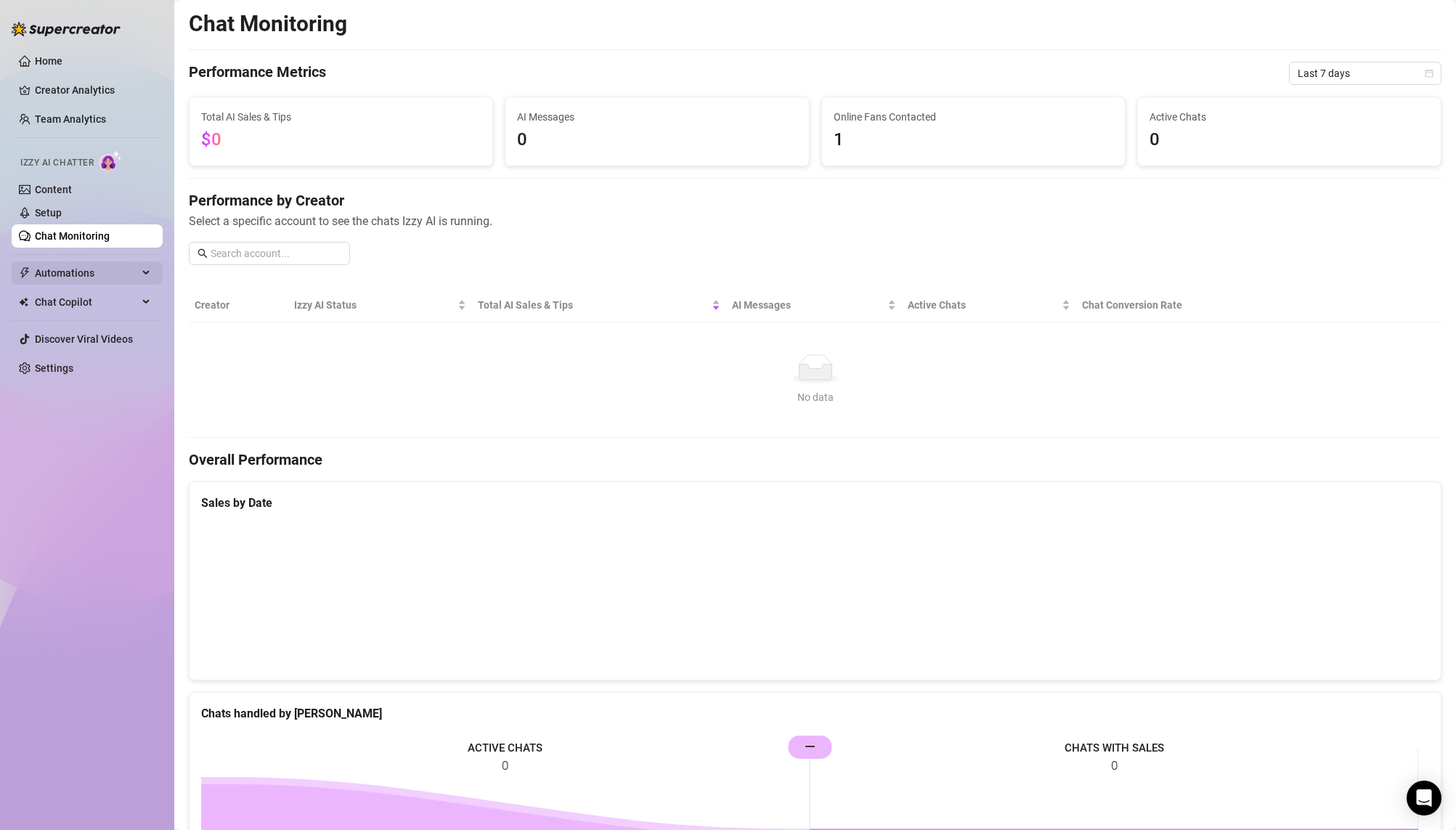
click at [114, 282] on span "Automations" at bounding box center [87, 273] width 103 height 24
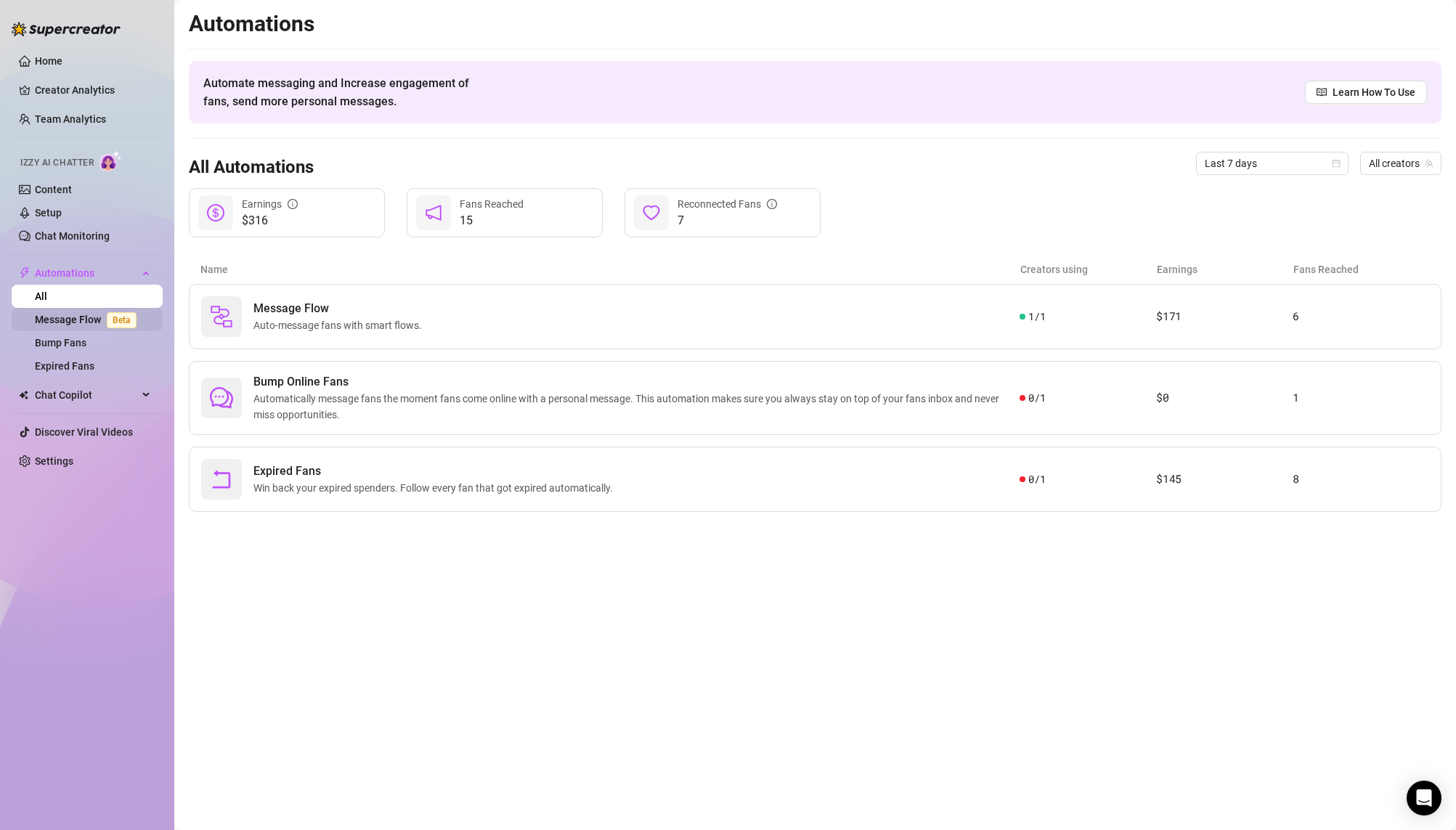
click at [71, 320] on link "Message Flow Beta" at bounding box center [89, 319] width 108 height 12
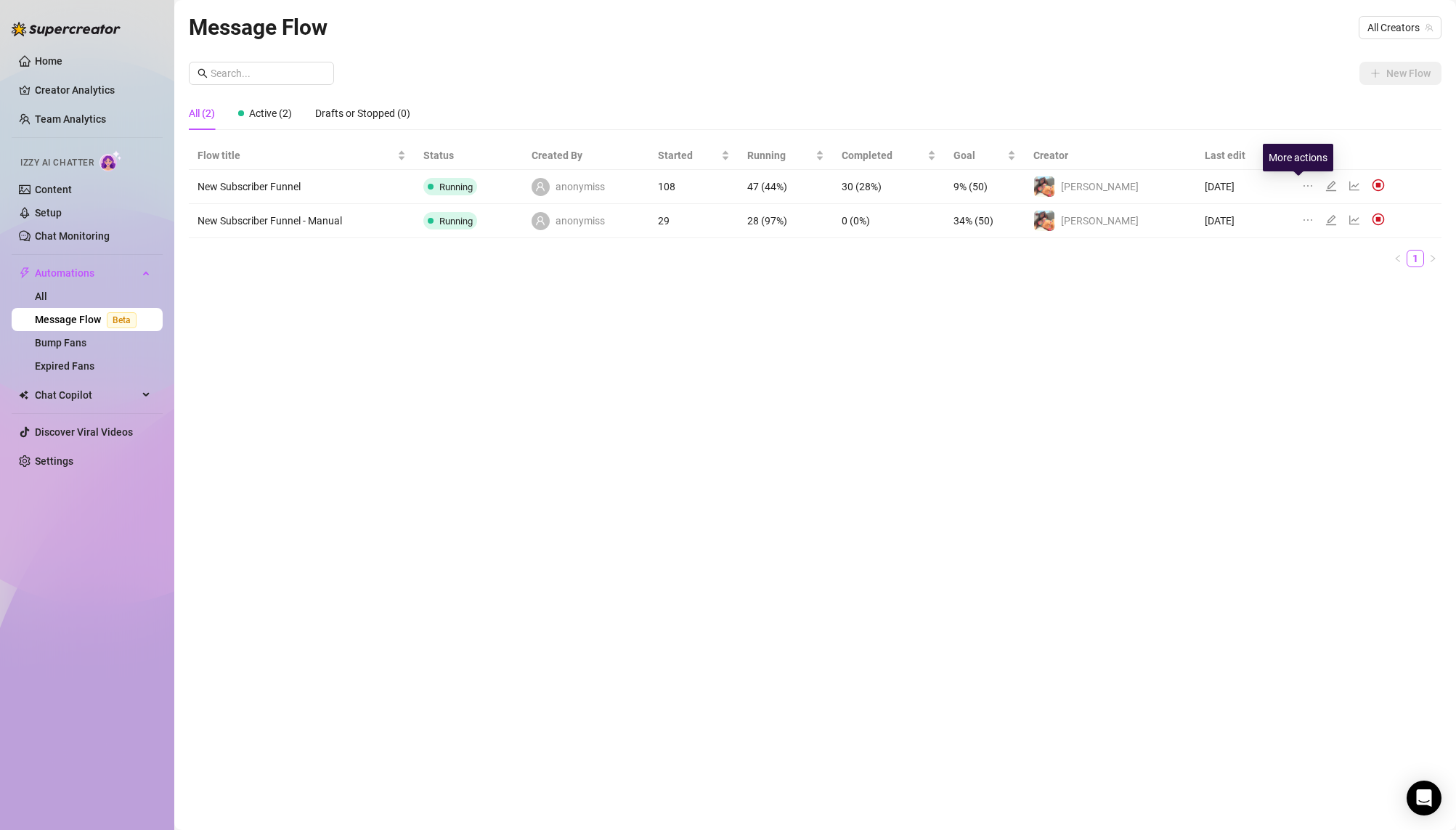
click at [1301, 186] on icon "ellipsis" at bounding box center [1307, 185] width 12 height 12
click at [1379, 121] on div "All (2) Active (2) Drafts or Stopped (0)" at bounding box center [815, 113] width 1253 height 33
click at [266, 523] on div "Message Flow All Creators New Flow All (2) Active (2) Drafts or Stopped (0) Flo…" at bounding box center [815, 398] width 1253 height 777
click at [61, 55] on link "Home" at bounding box center [49, 61] width 28 height 12
